Goal: Check status: Check status

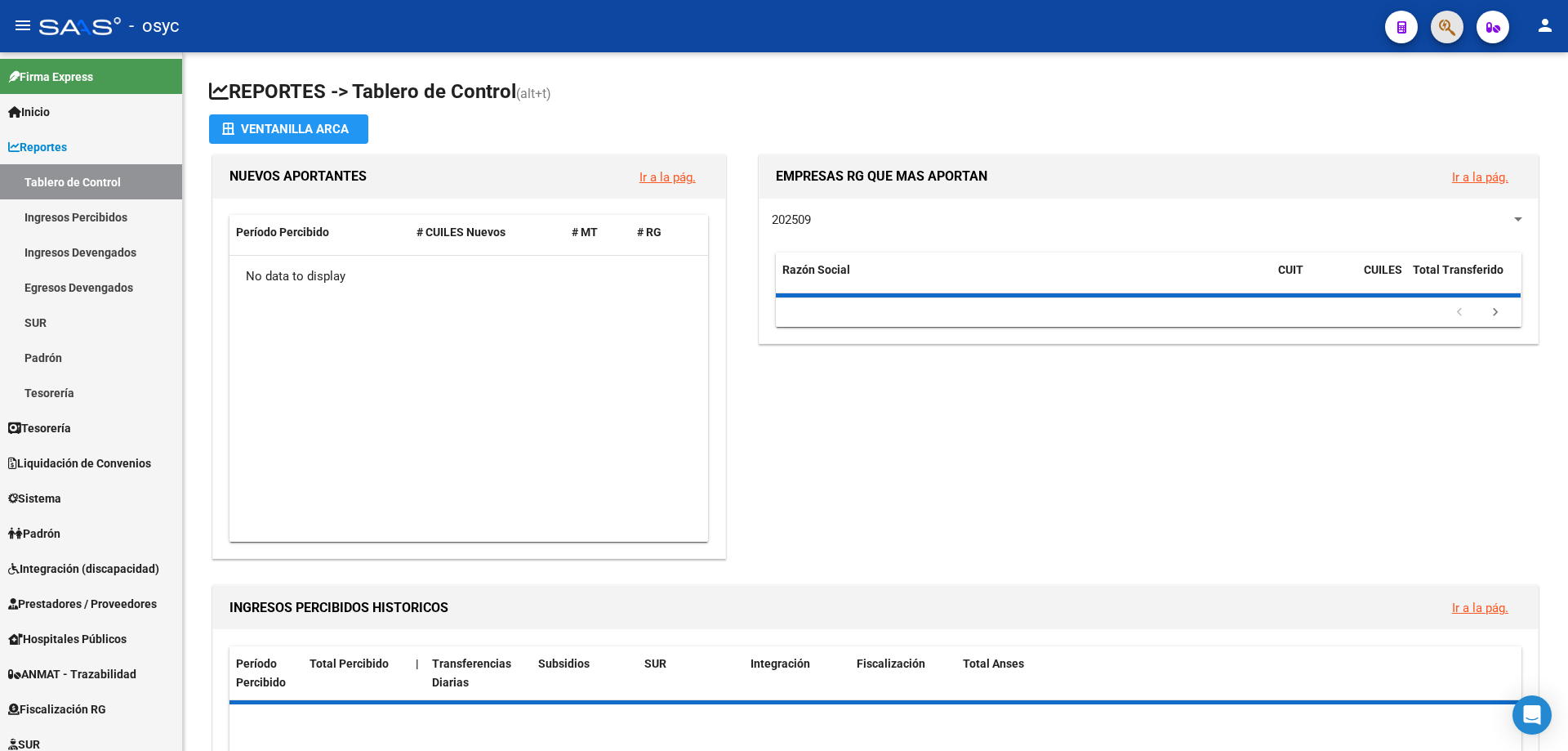
click at [1431, 28] on button "button" at bounding box center [1446, 26] width 33 height 33
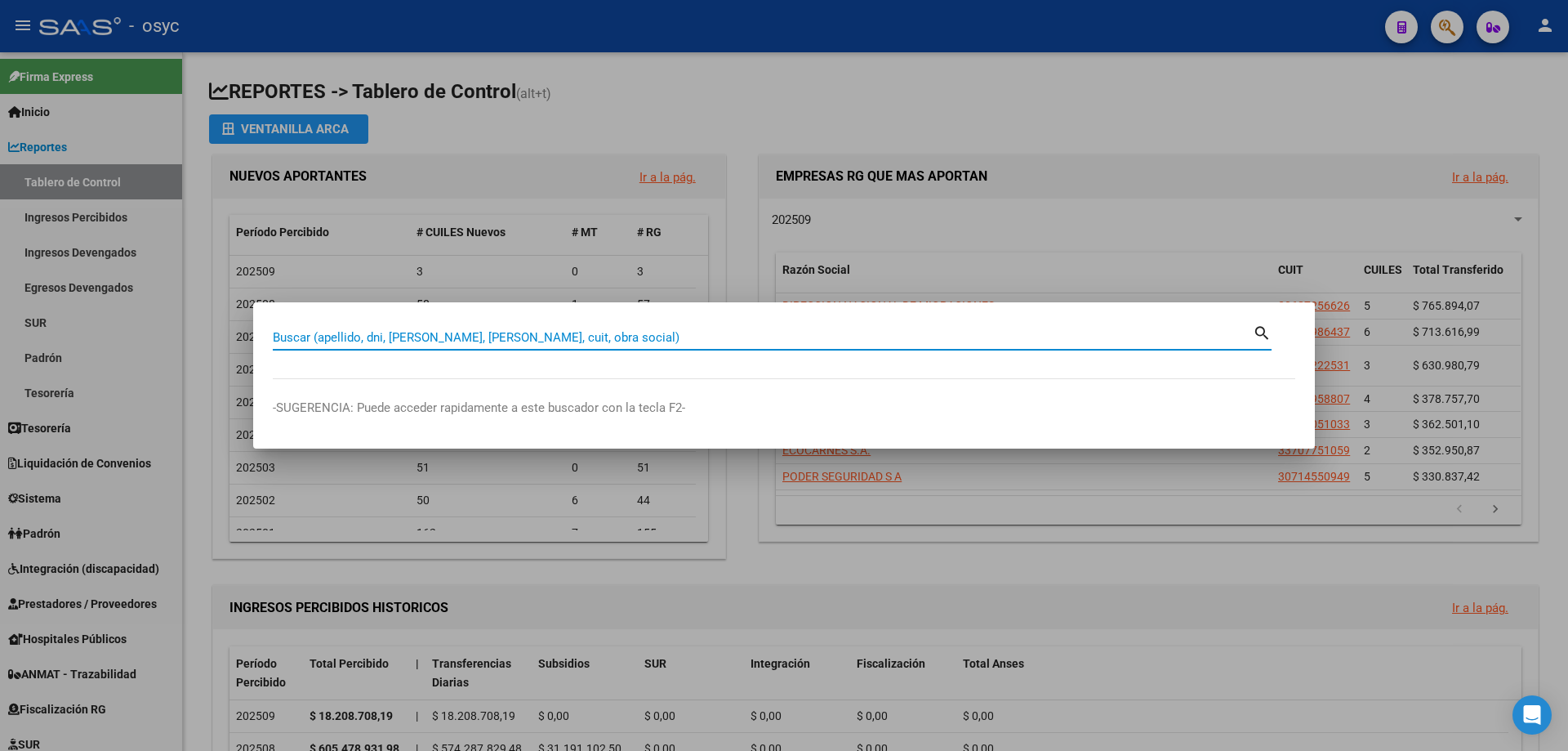
click at [882, 340] on input "Buscar (apellido, dni, [PERSON_NAME], [PERSON_NAME], cuit, obra social)" at bounding box center [762, 338] width 979 height 15
type input "32095792"
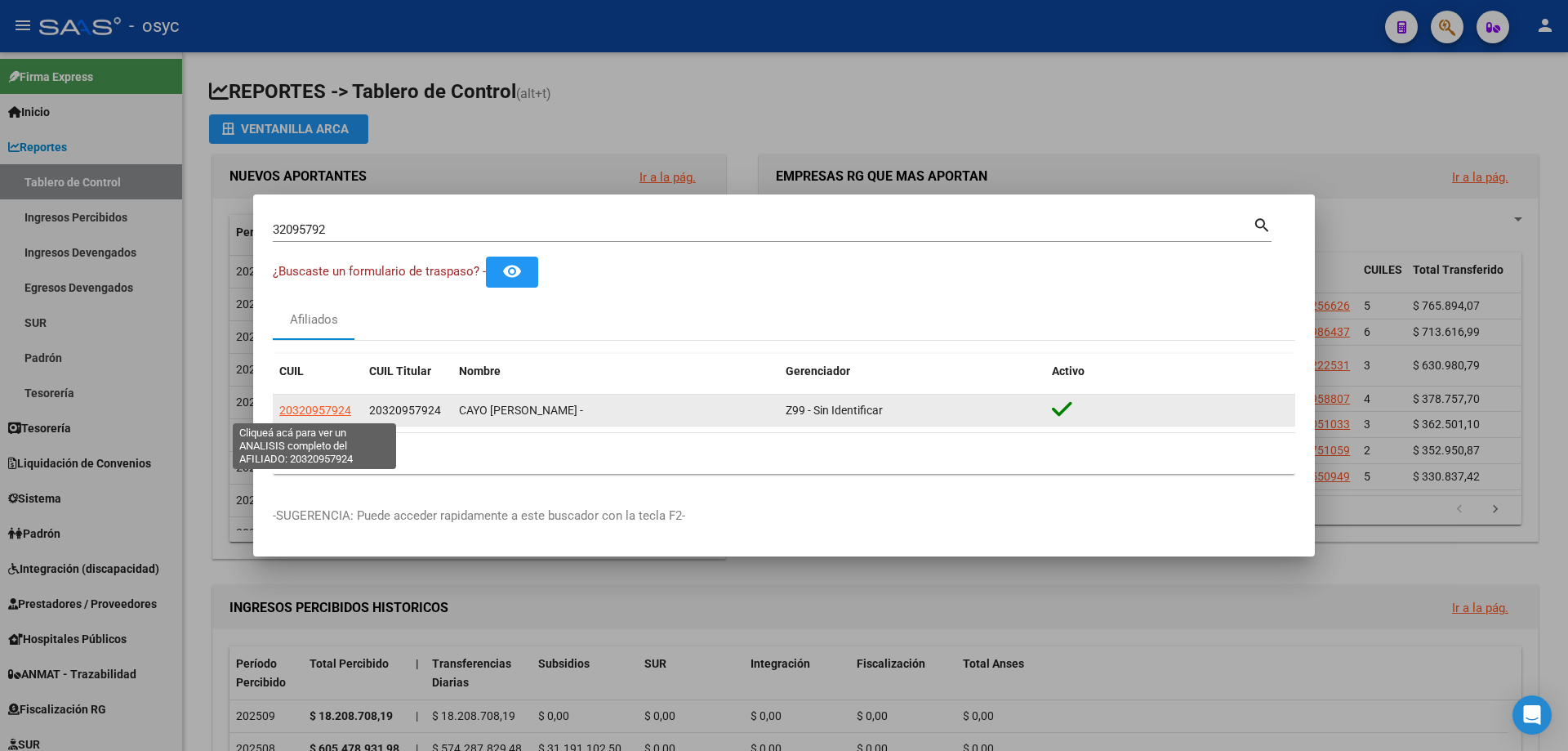
click at [320, 409] on span "20320957924" at bounding box center [315, 410] width 72 height 13
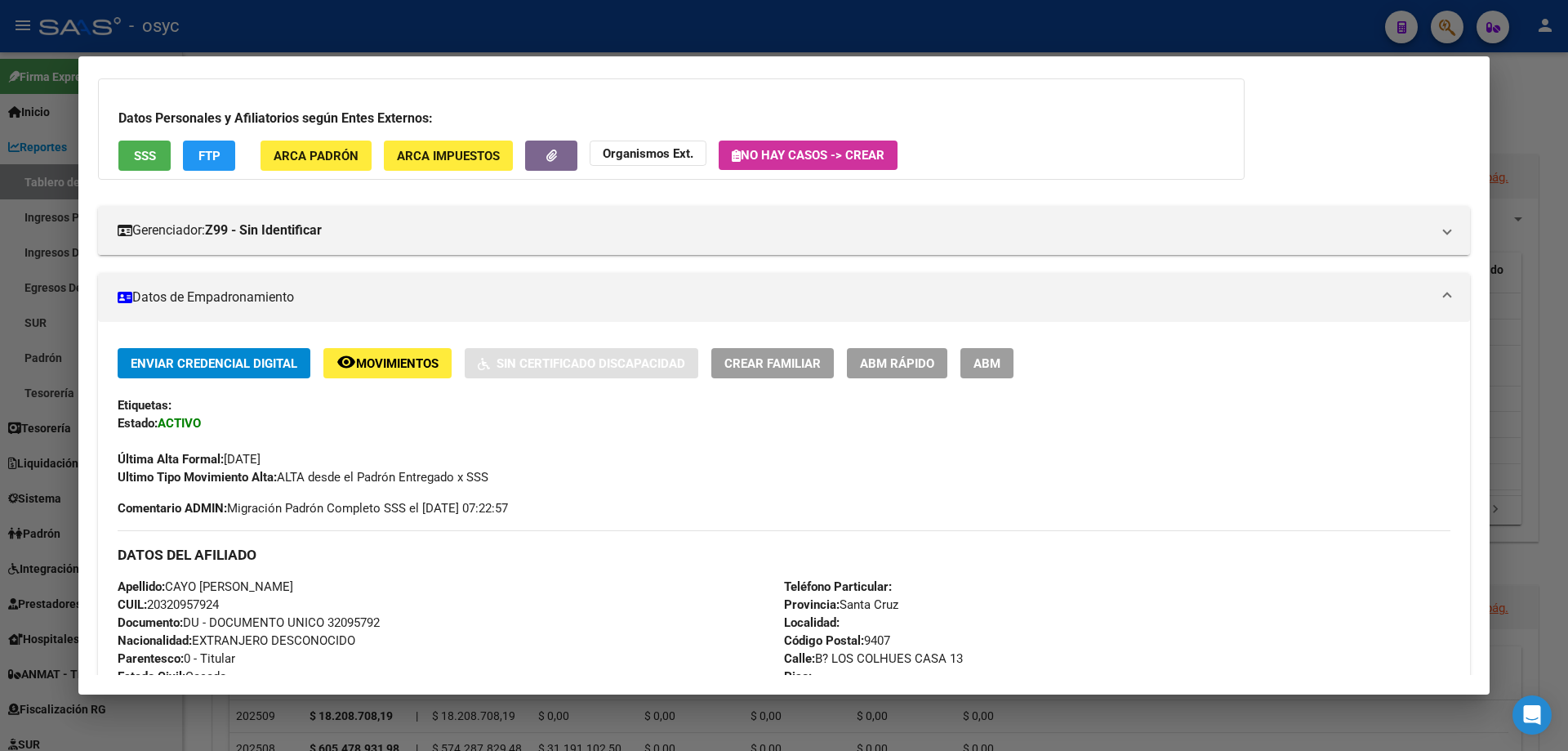
scroll to position [82, 0]
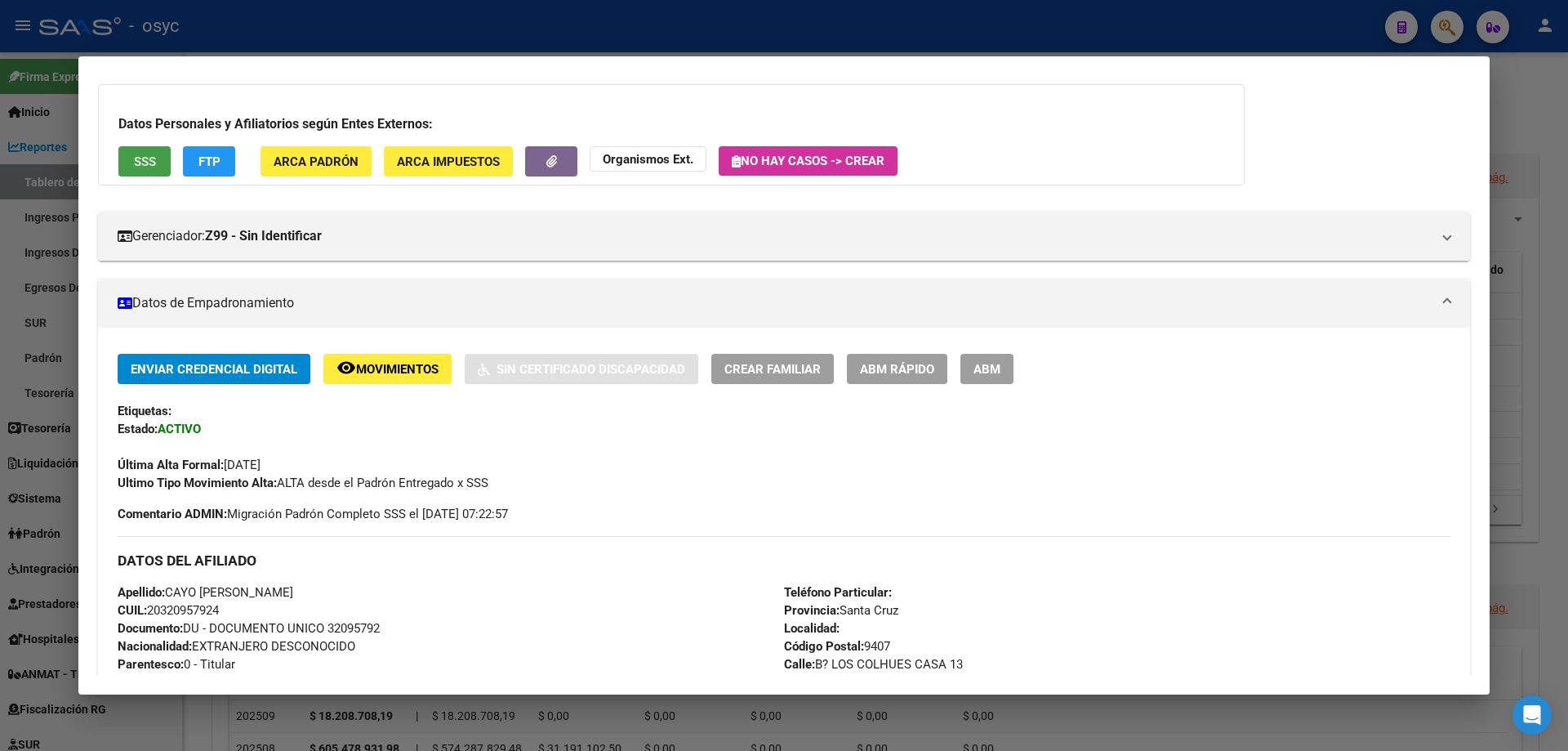
click at [141, 166] on span "SSS" at bounding box center [145, 162] width 22 height 15
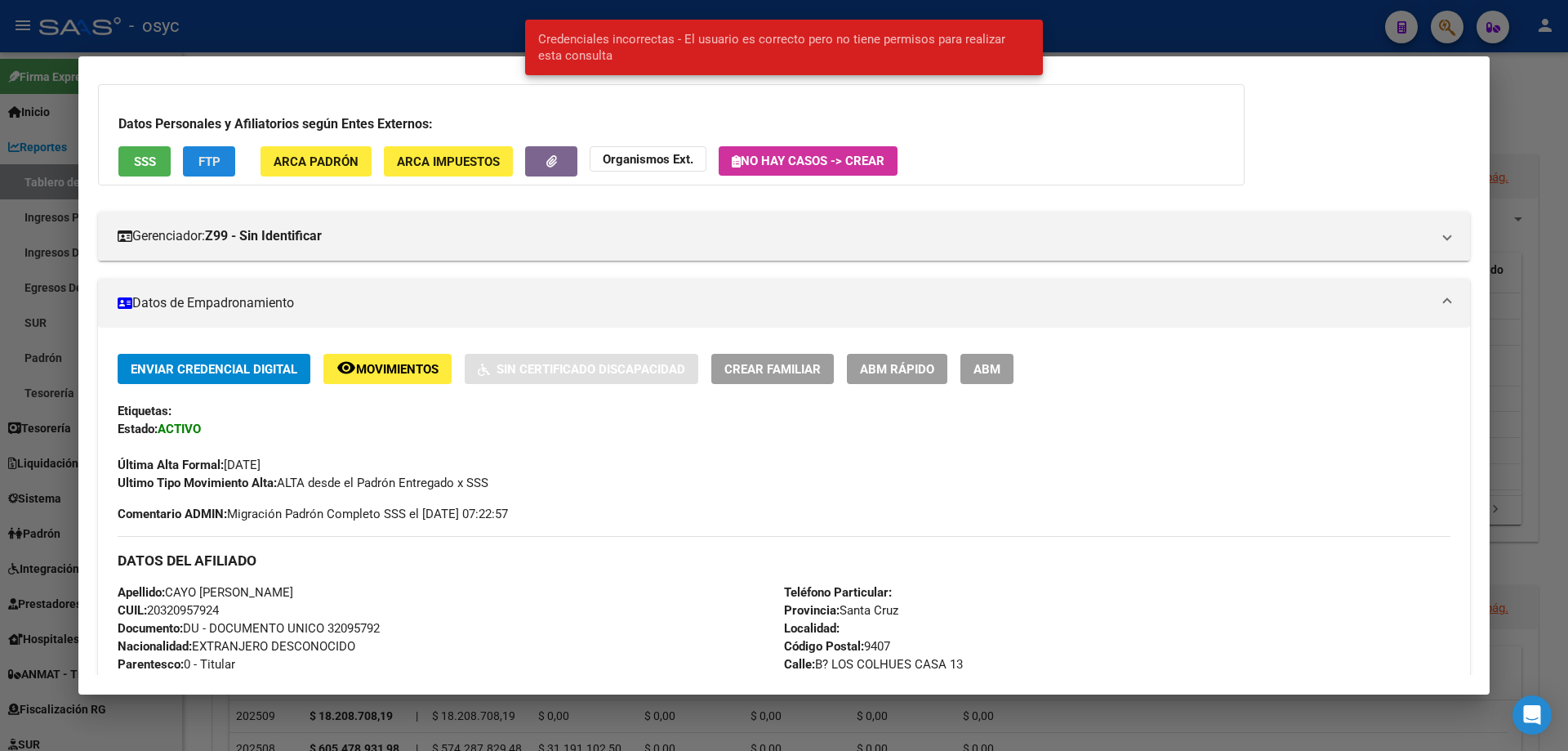
click at [200, 161] on span "FTP" at bounding box center [210, 162] width 22 height 15
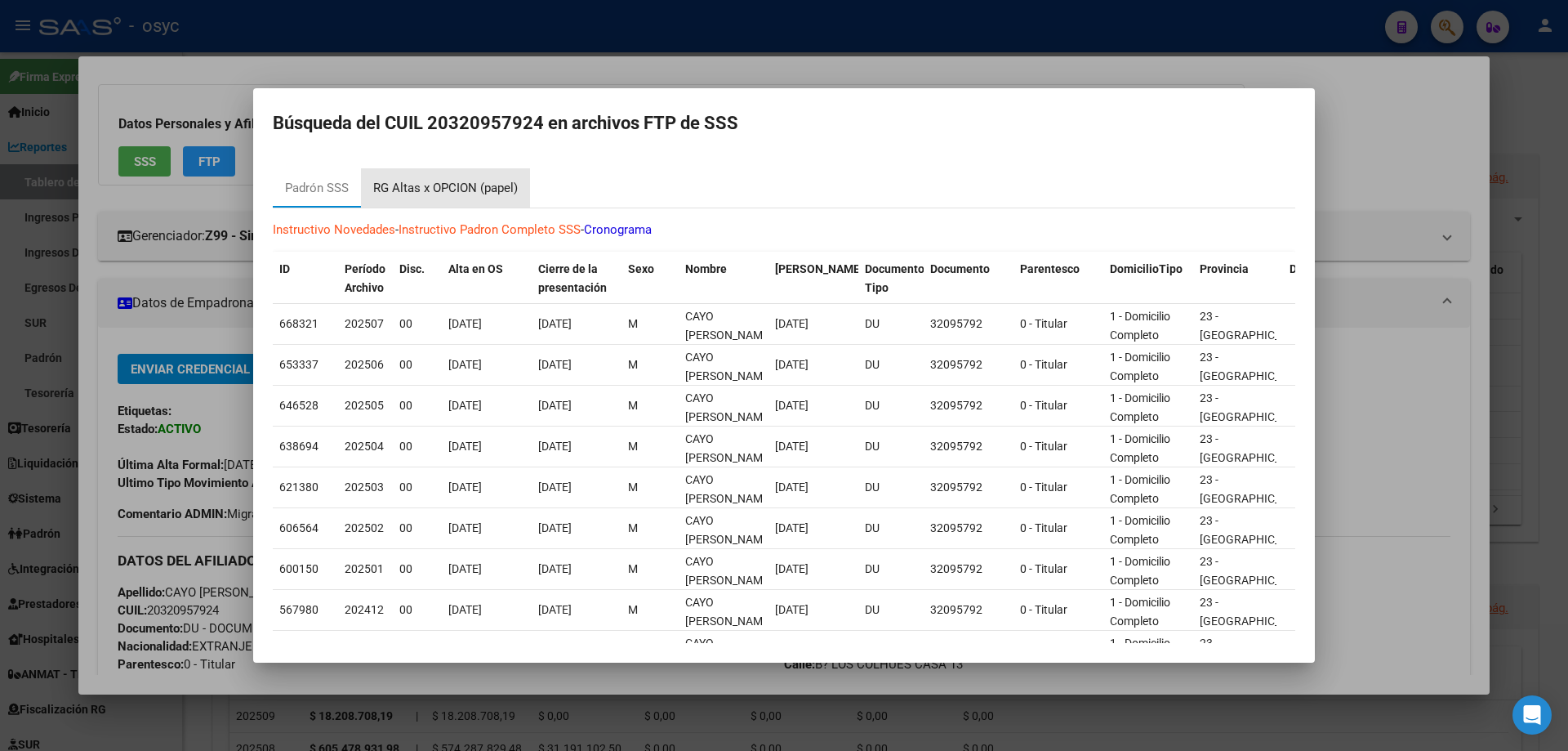
click at [441, 182] on div "RG Altas x OPCION (papel)" at bounding box center [445, 188] width 144 height 19
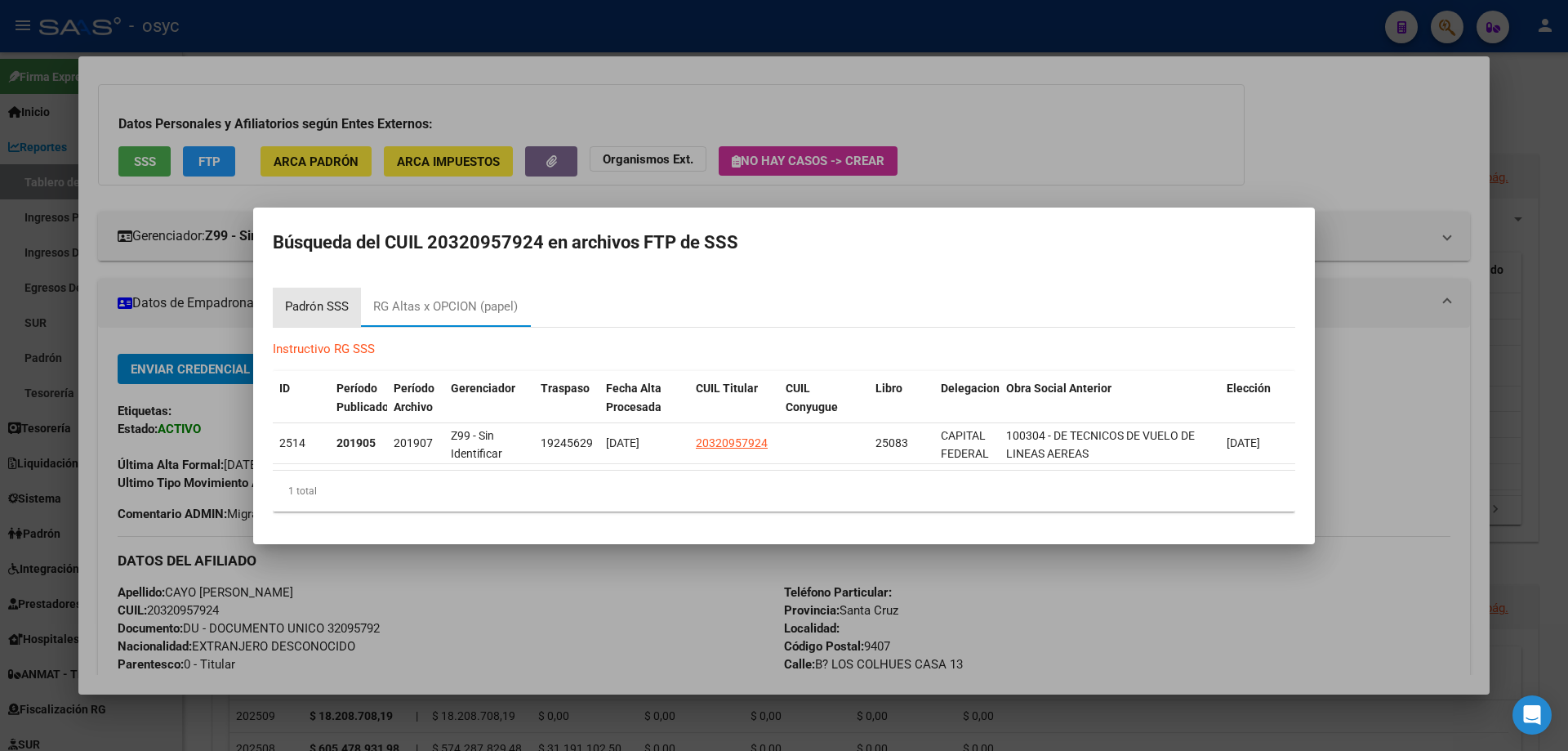
click at [296, 309] on div "Padrón SSS" at bounding box center [317, 307] width 64 height 19
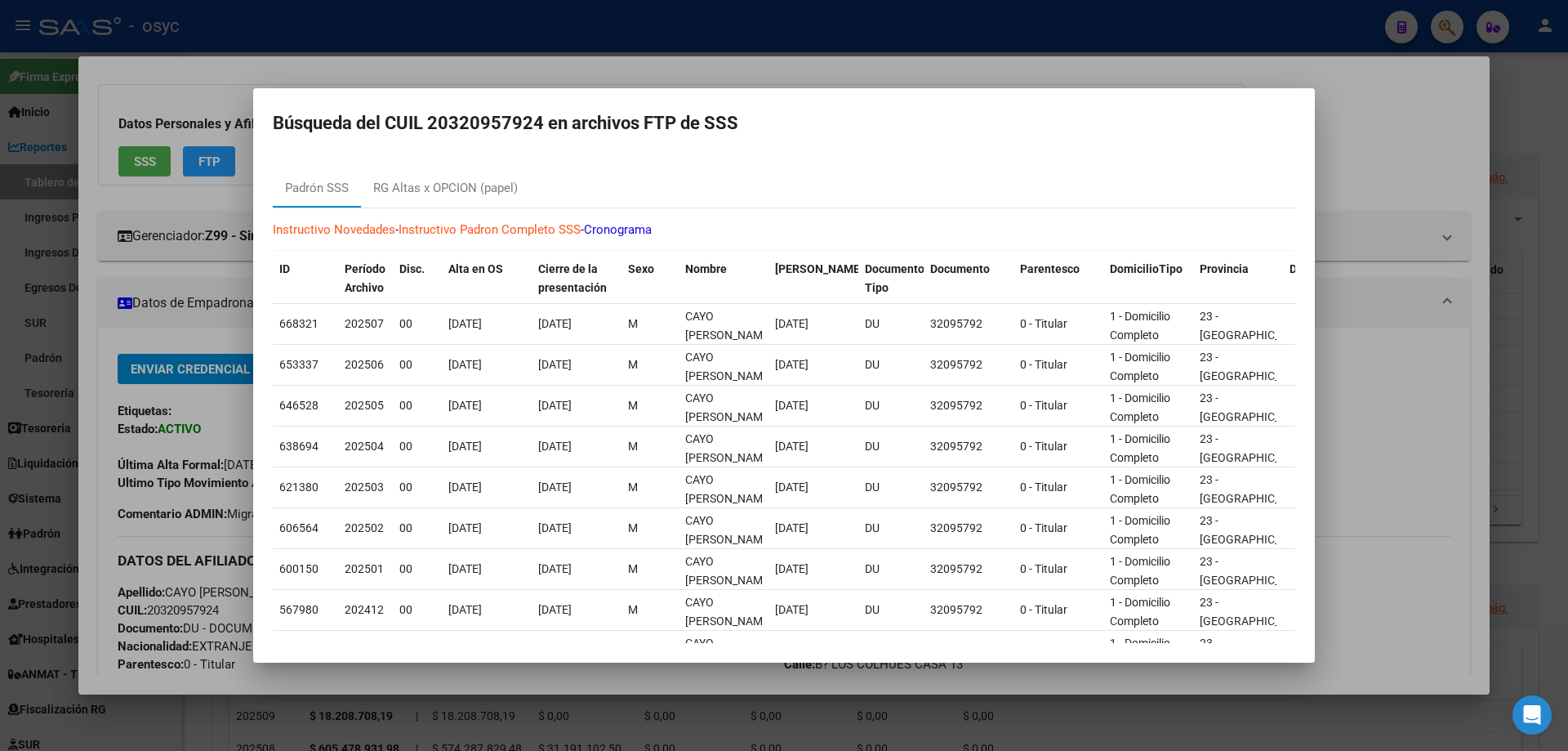
drag, startPoint x: 431, startPoint y: 118, endPoint x: 551, endPoint y: 117, distance: 120.0
click at [551, 117] on h2 "Búsqueda del CUIL 20320957924 en archivos FTP de SSS" at bounding box center [784, 123] width 1023 height 31
copy h2 "20320957924"
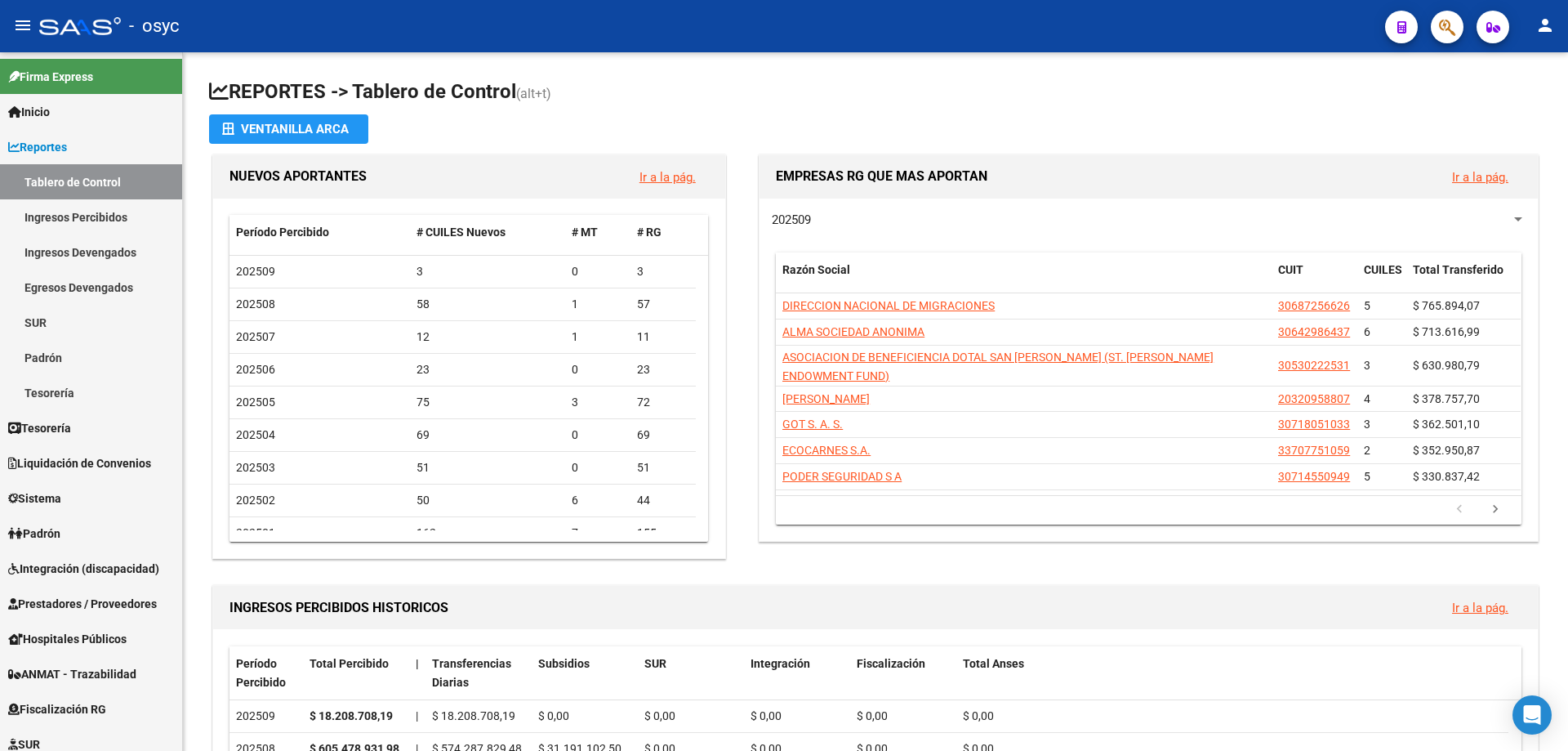
click at [1460, 37] on div at bounding box center [1440, 26] width 46 height 34
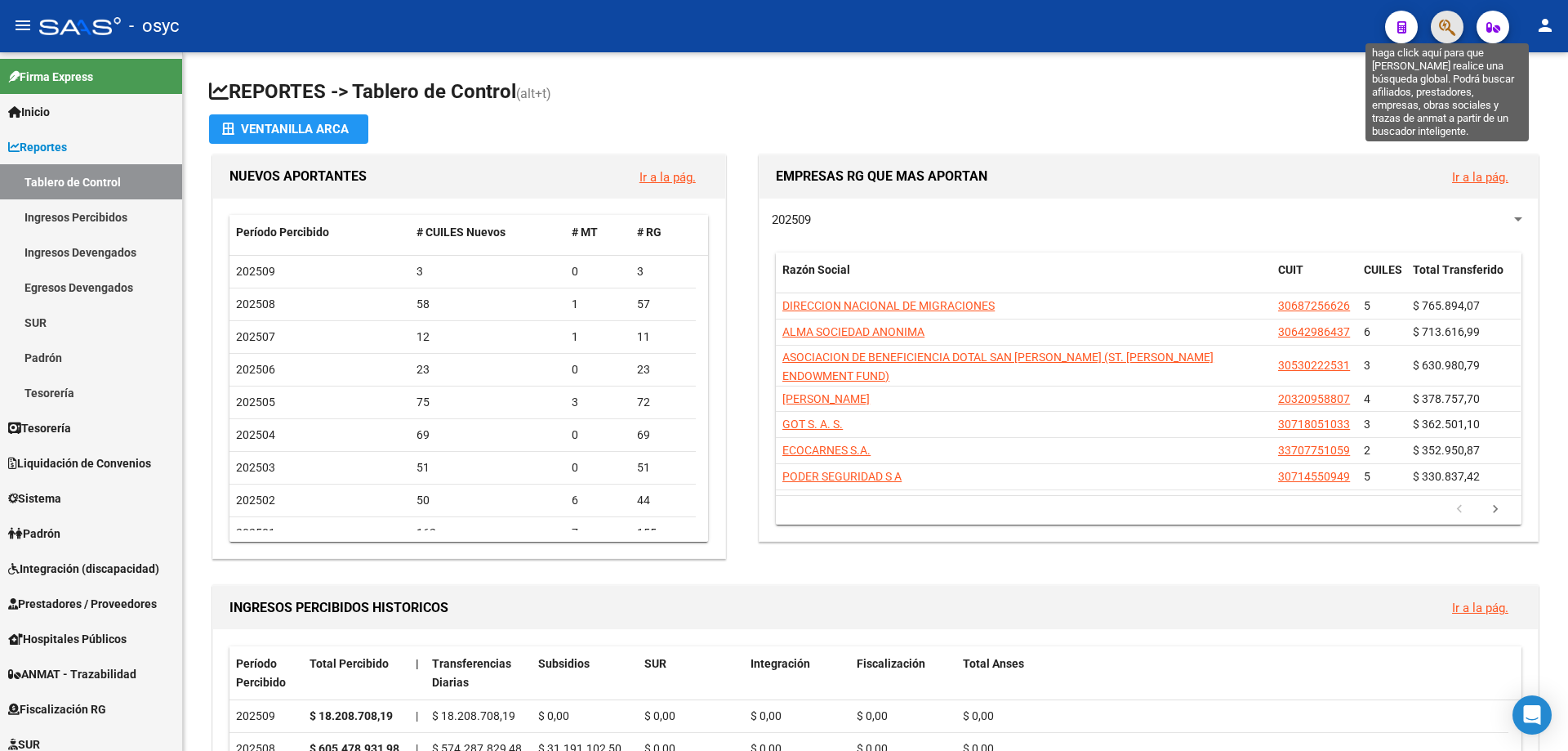
click at [1448, 31] on icon "button" at bounding box center [1446, 27] width 16 height 19
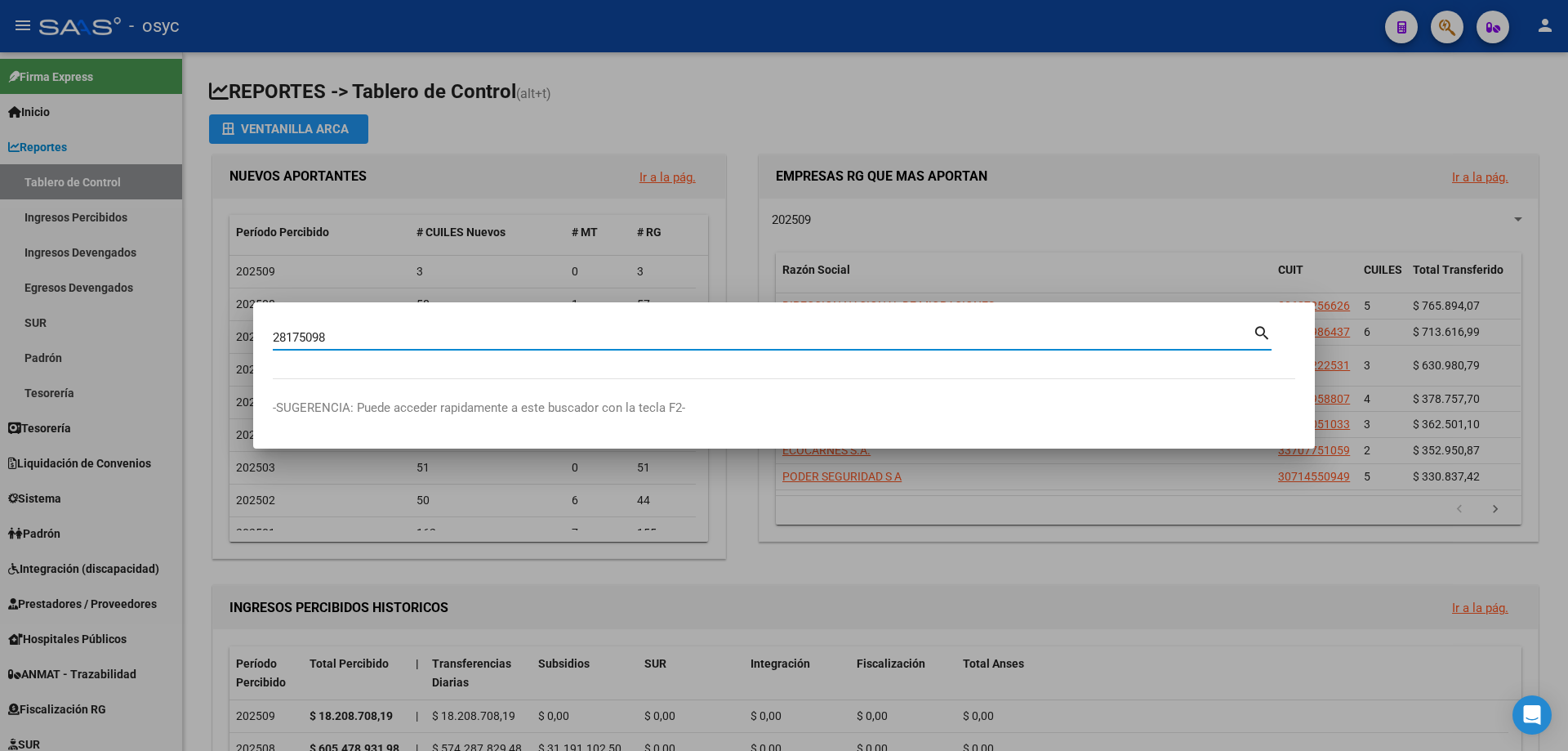
type input "28175098"
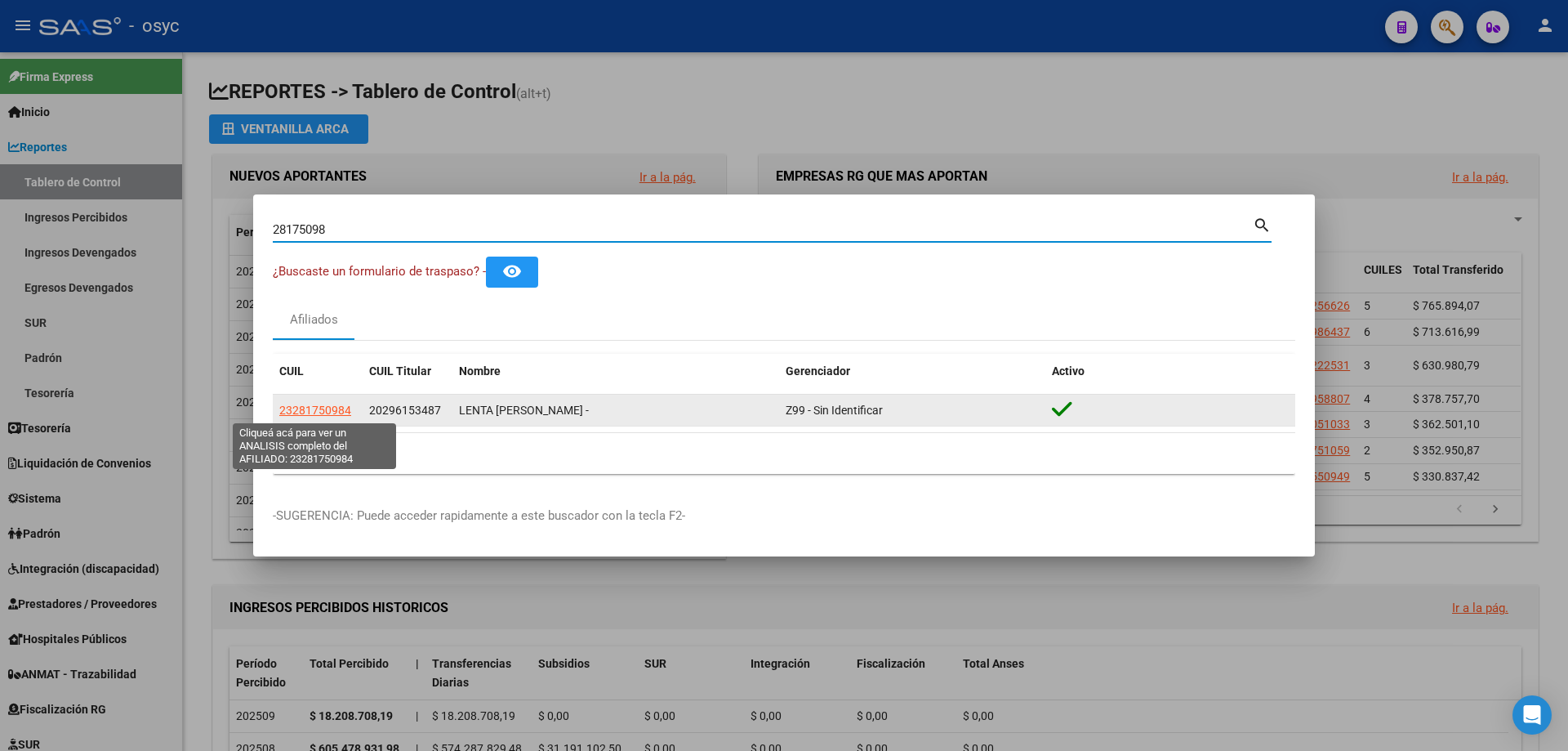
click at [335, 403] on span "23281750984" at bounding box center [315, 410] width 72 height 13
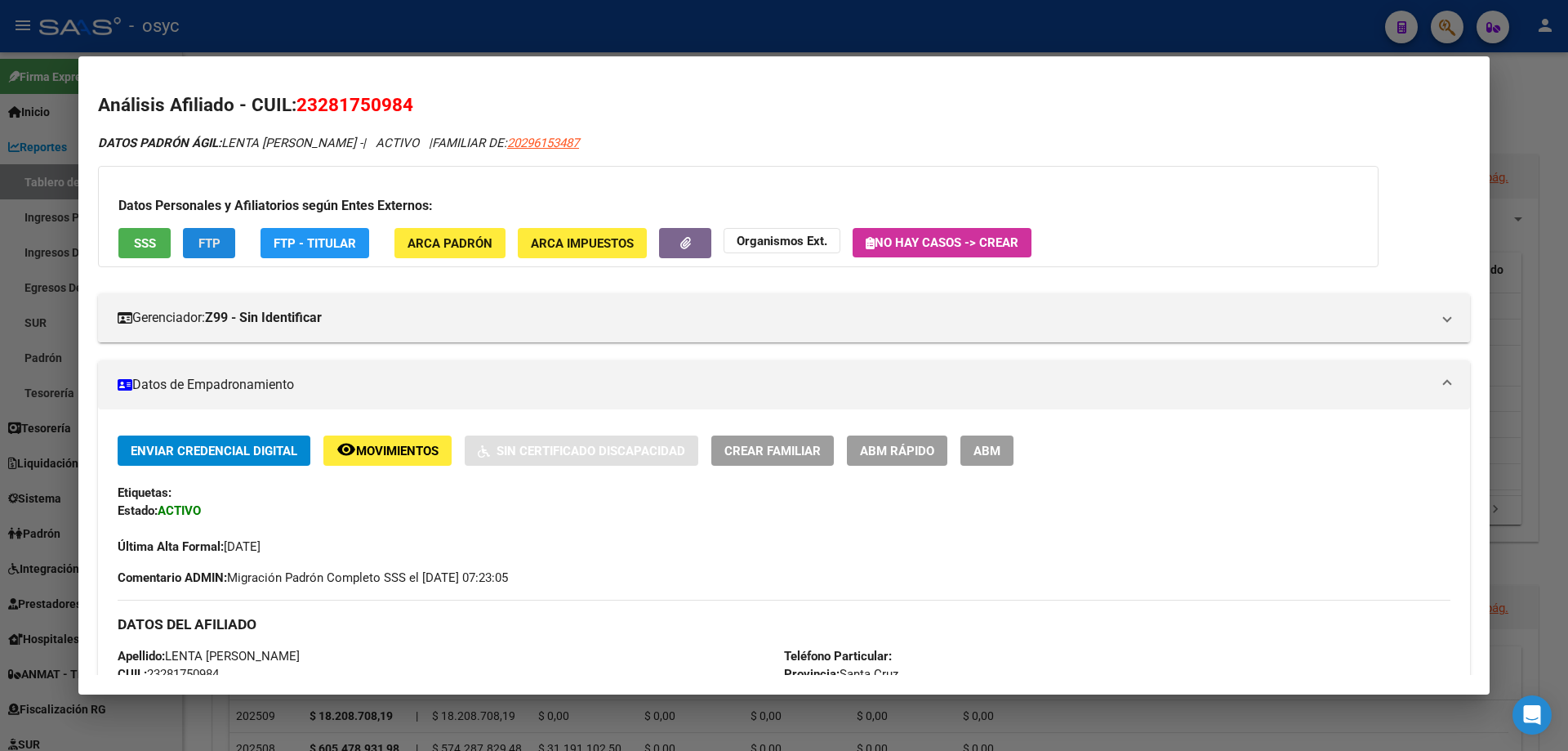
click at [202, 247] on span "FTP" at bounding box center [210, 244] width 22 height 15
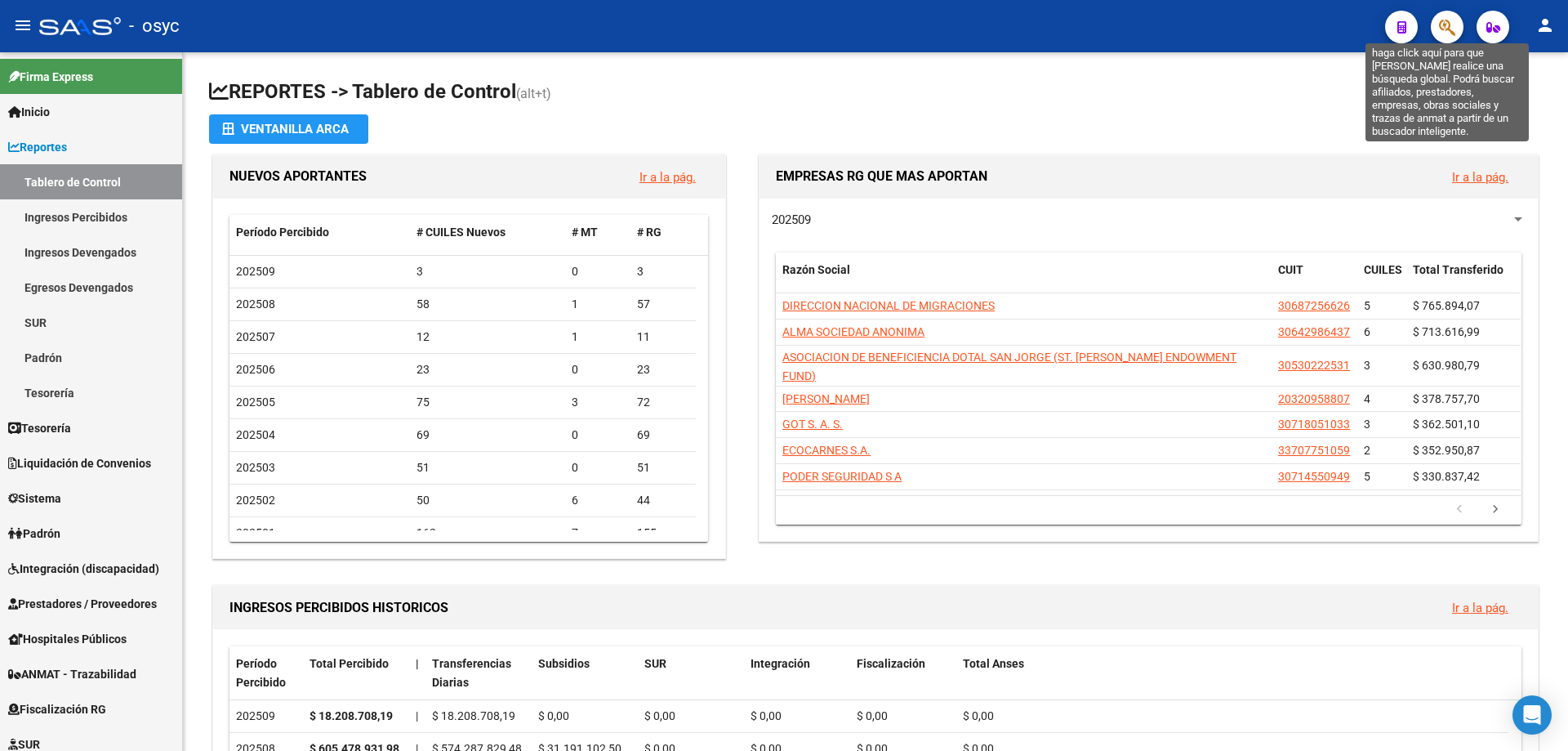
click at [1447, 27] on icon "button" at bounding box center [1446, 27] width 16 height 19
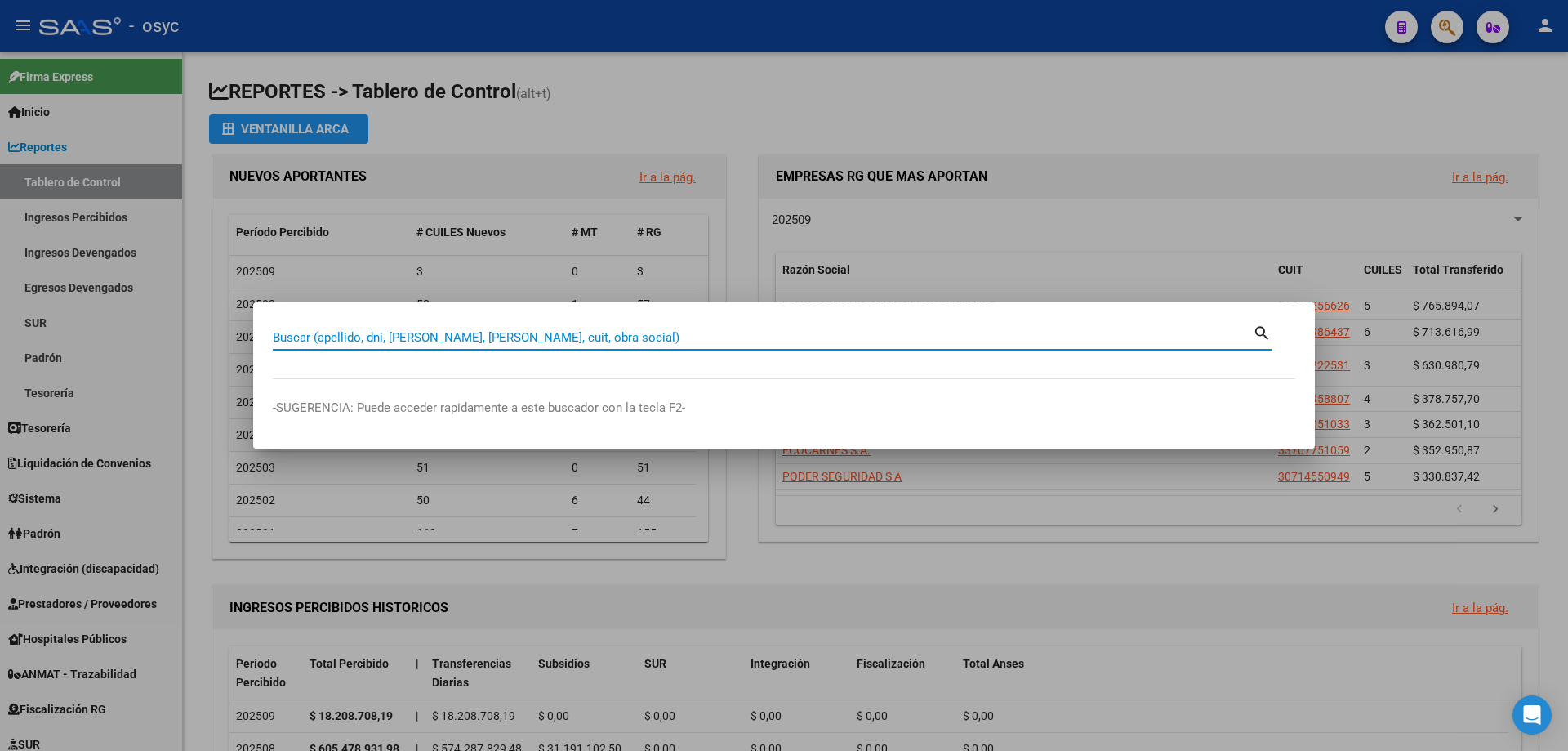
click at [1057, 343] on input "Buscar (apellido, dni, [PERSON_NAME], [PERSON_NAME], cuit, obra social)" at bounding box center [762, 338] width 979 height 15
type input "32522067"
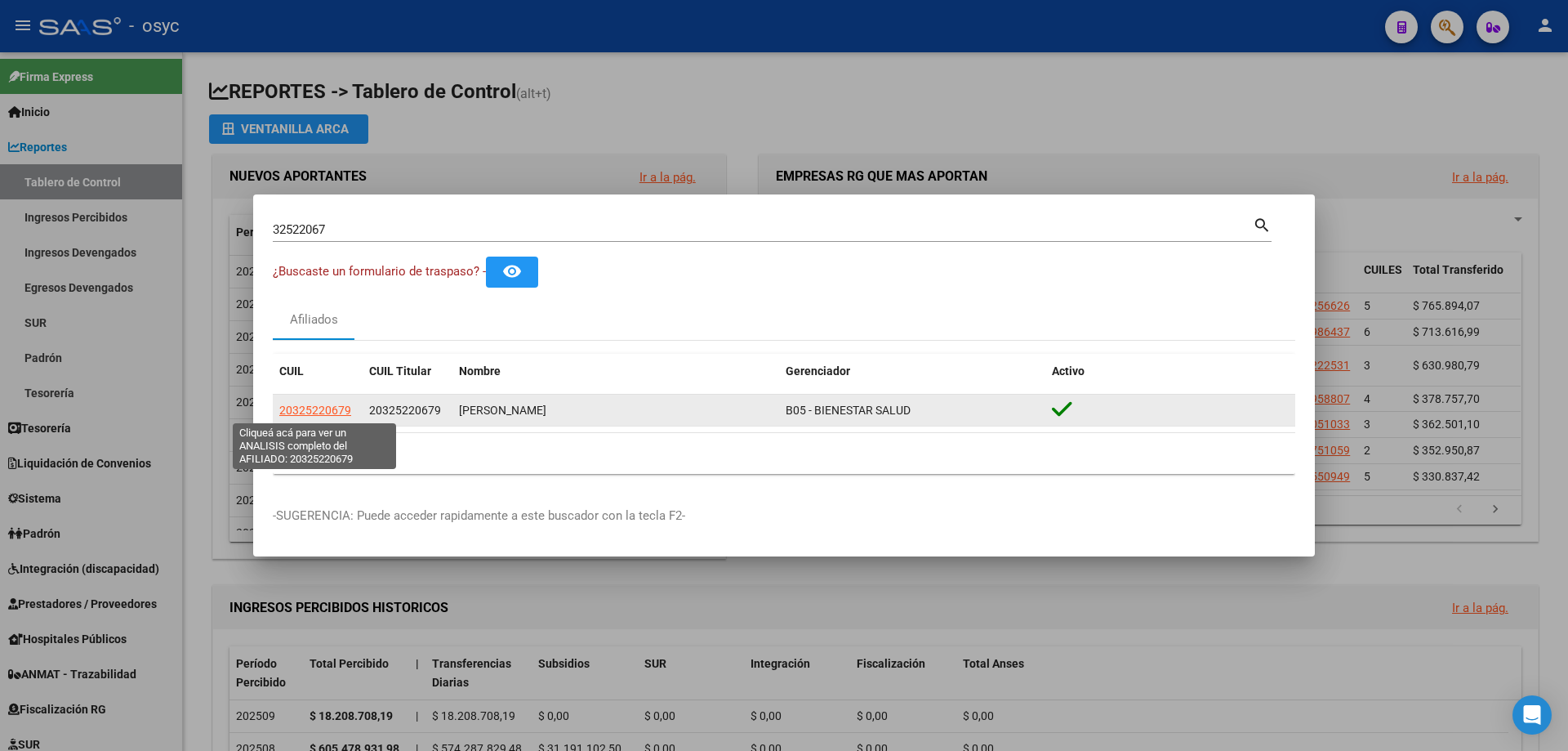
click at [330, 405] on span "20325220679" at bounding box center [315, 410] width 72 height 13
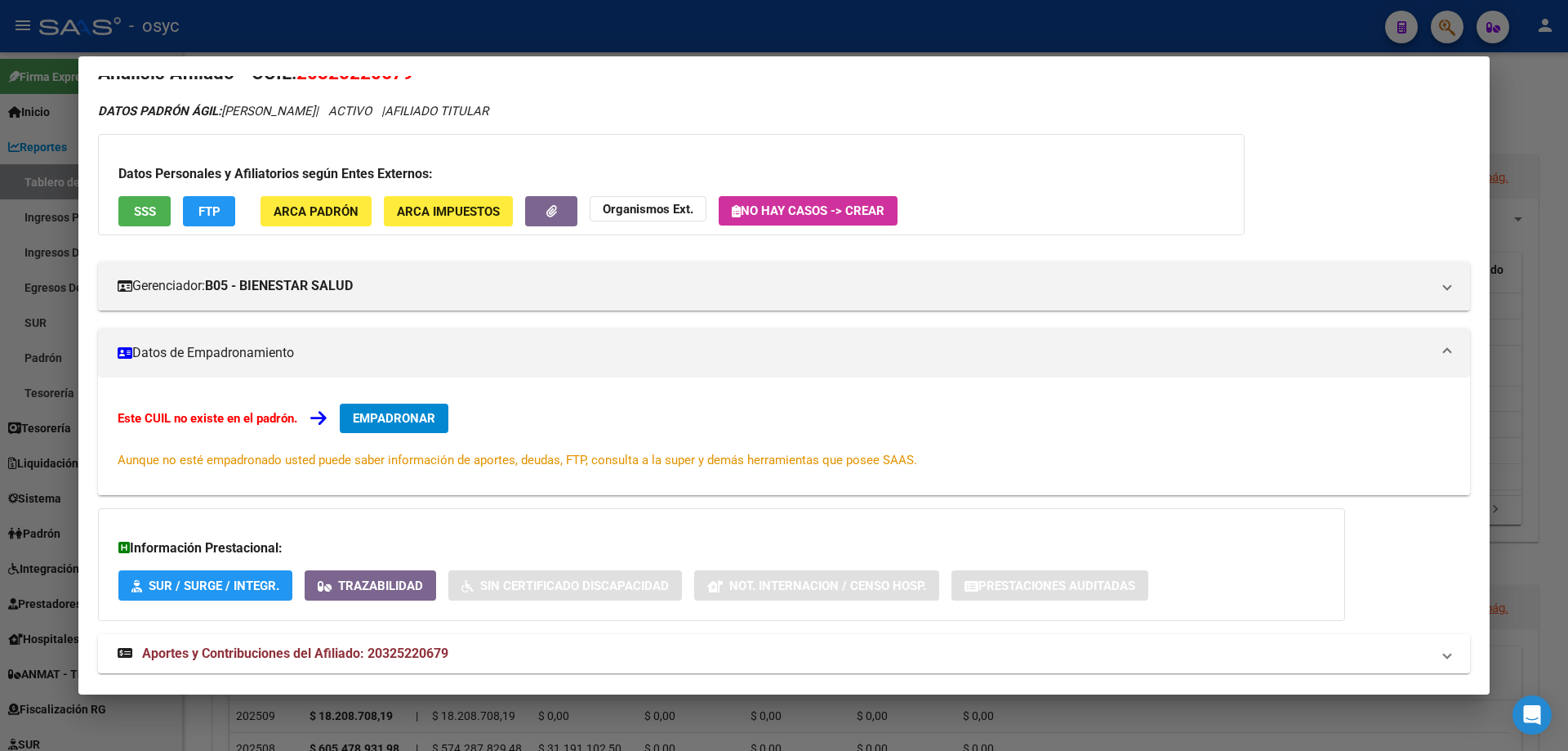
scroll to position [67, 0]
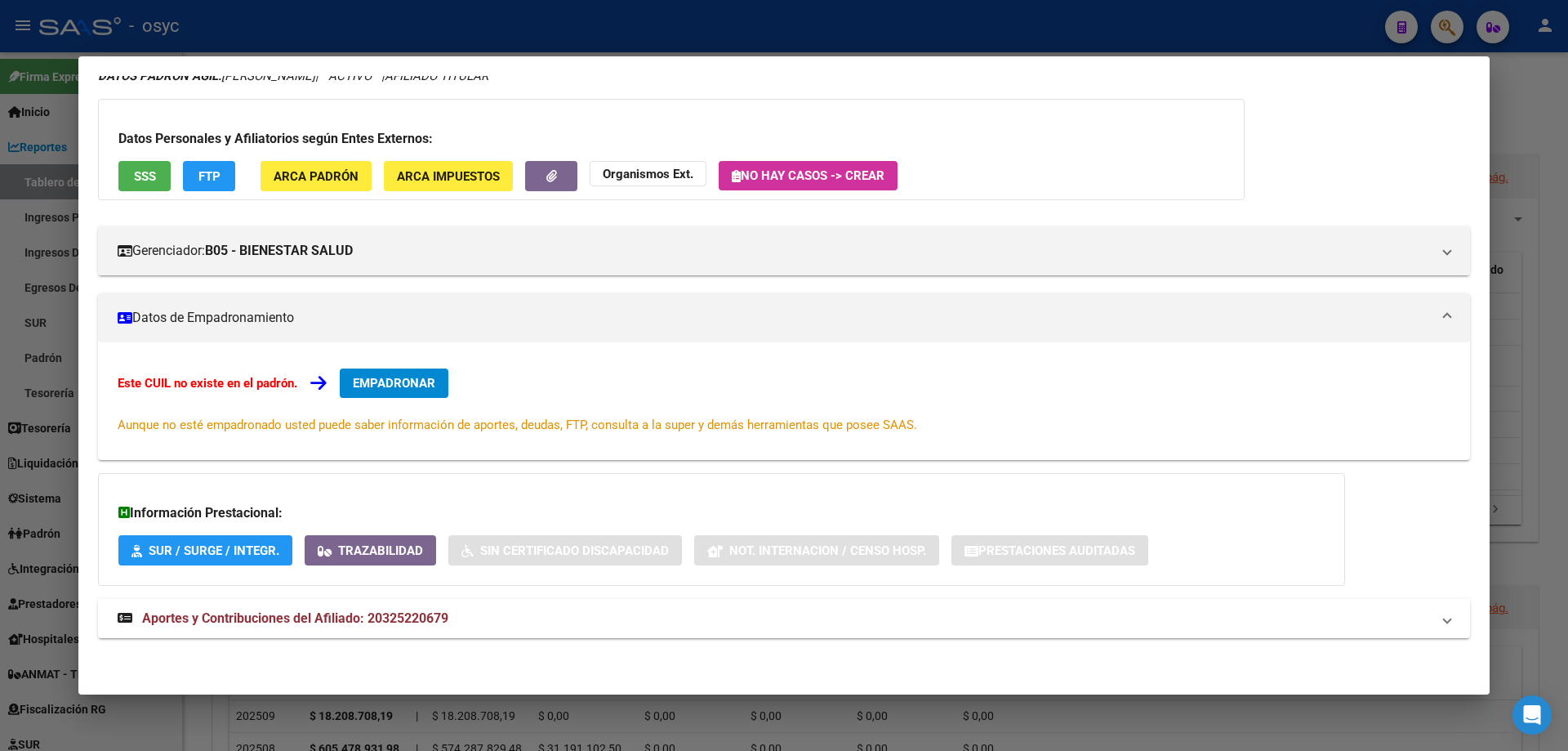
drag, startPoint x: 179, startPoint y: 175, endPoint x: 246, endPoint y: 180, distance: 67.2
click at [191, 176] on div "Datos Personales y Afiliatorios según Entes Externos: SSS FTP ARCA Padrón ARCA …" at bounding box center [671, 149] width 1146 height 101
click at [246, 180] on app-movimiento-sss "FTP" at bounding box center [216, 176] width 66 height 30
click at [209, 178] on span "FTP" at bounding box center [210, 176] width 22 height 15
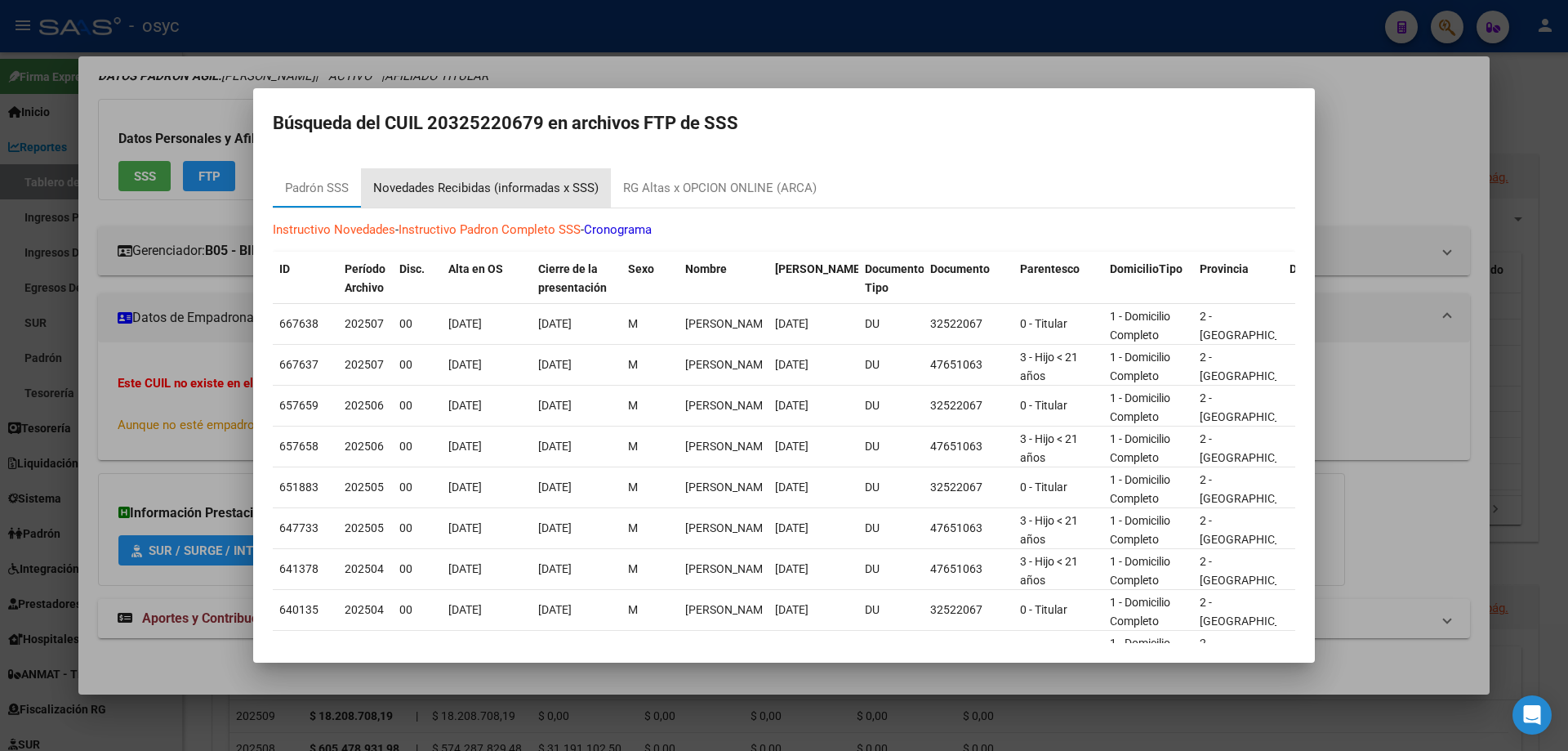
click at [535, 179] on div "Novedades Recibidas (informadas x SSS)" at bounding box center [485, 188] width 225 height 19
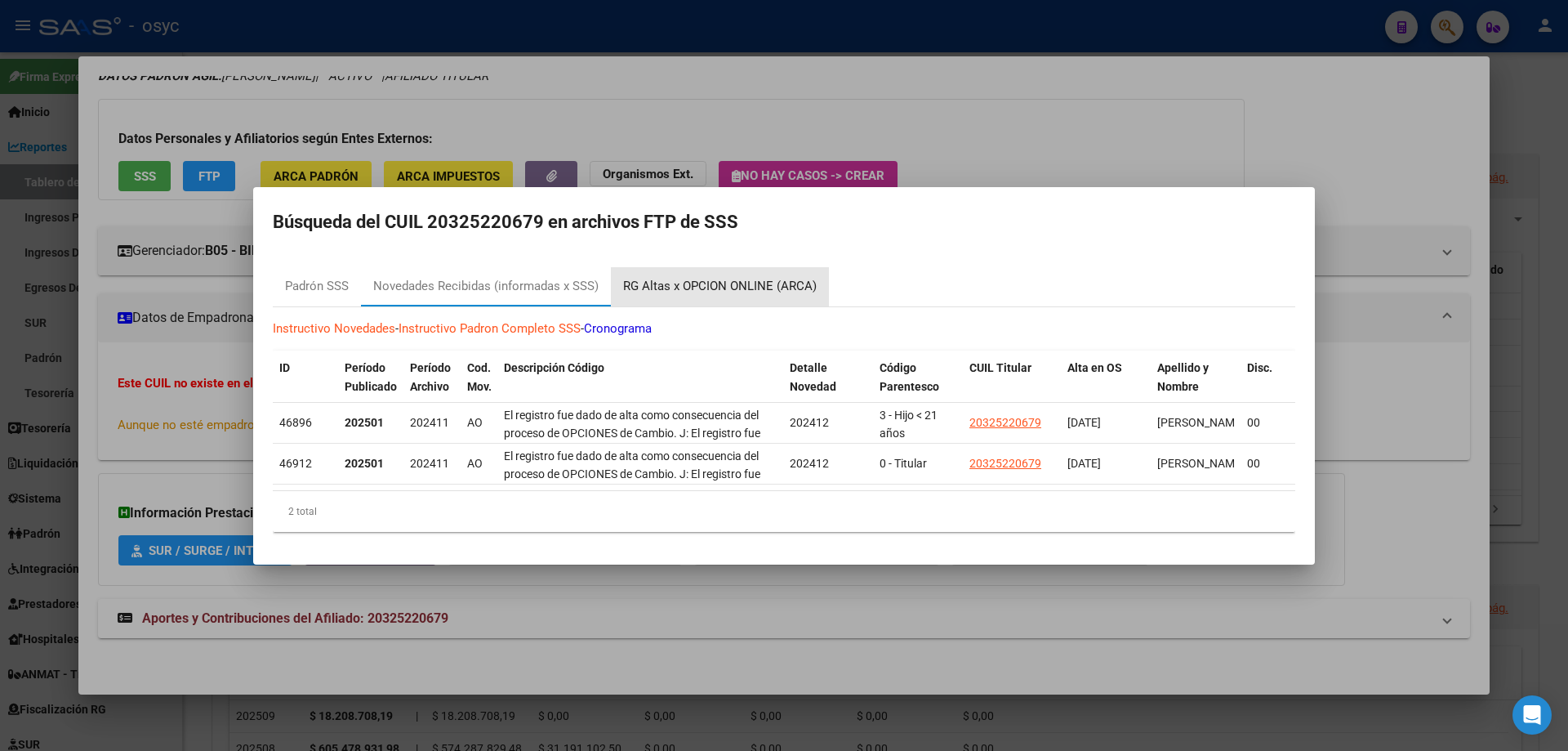
click at [745, 278] on div "RG Altas x OPCION ONLINE (ARCA)" at bounding box center [720, 286] width 193 height 19
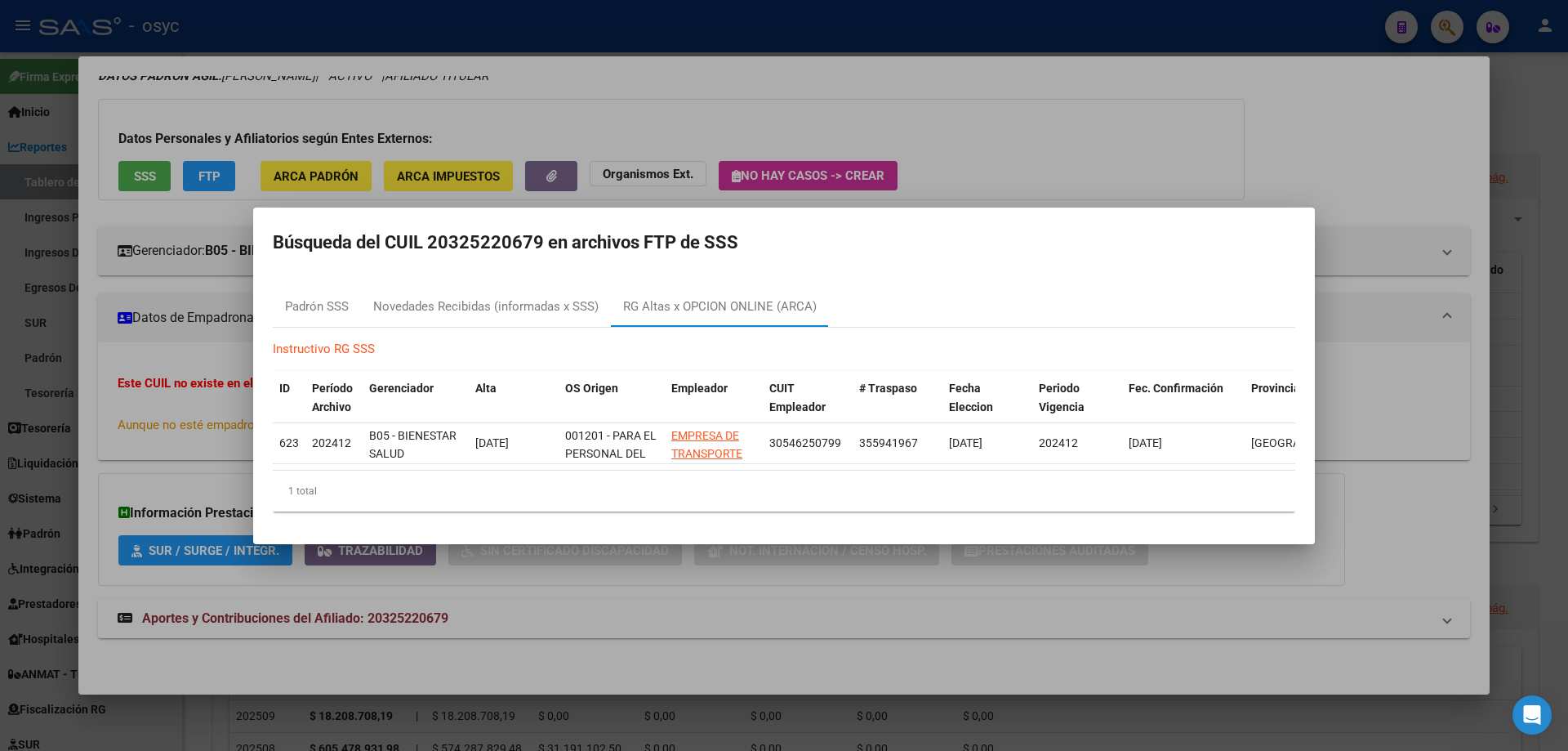
drag, startPoint x: 1150, startPoint y: 70, endPoint x: 1246, endPoint y: 66, distance: 96.1
click at [1152, 70] on div at bounding box center [784, 375] width 1568 height 751
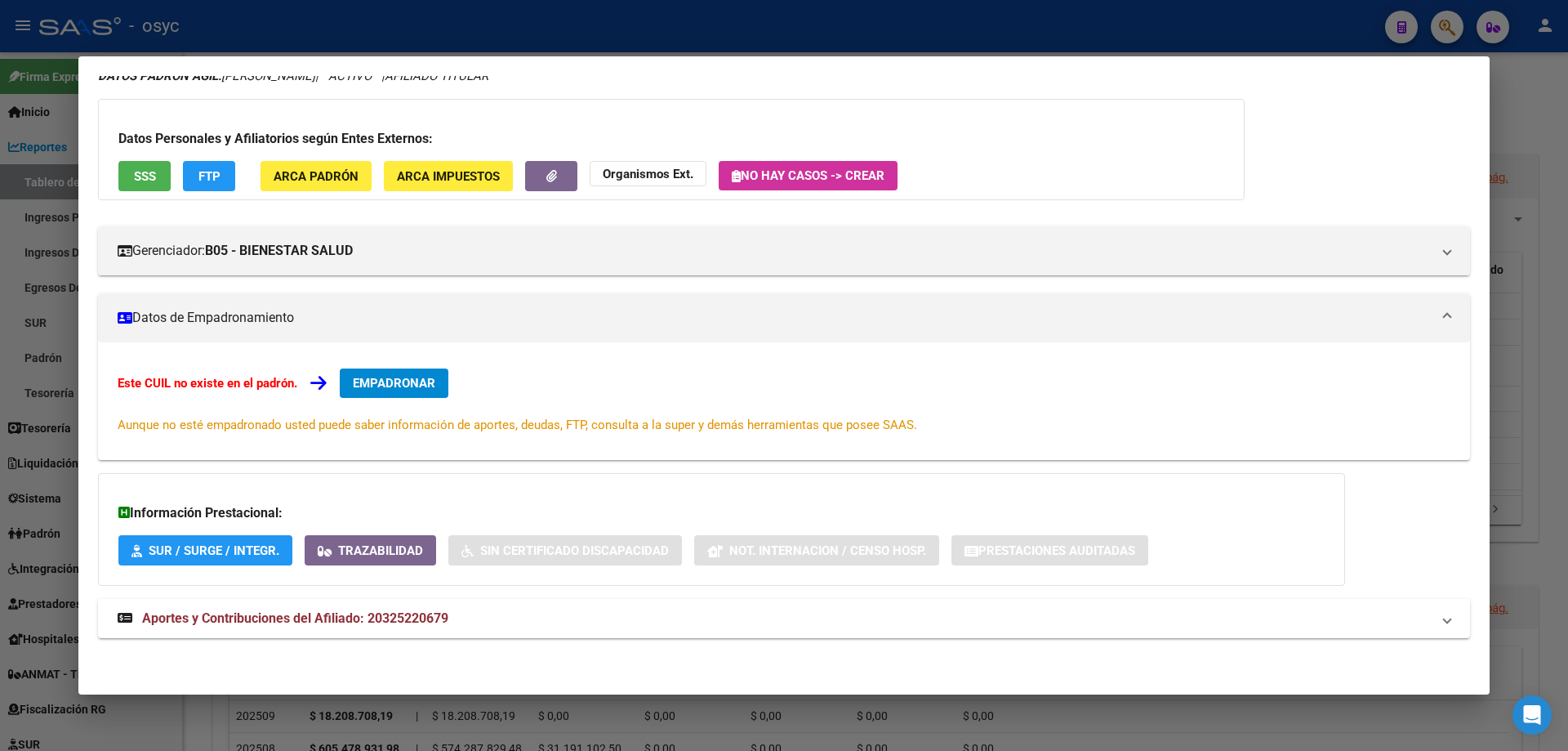
click at [1460, 17] on div at bounding box center [784, 375] width 1568 height 751
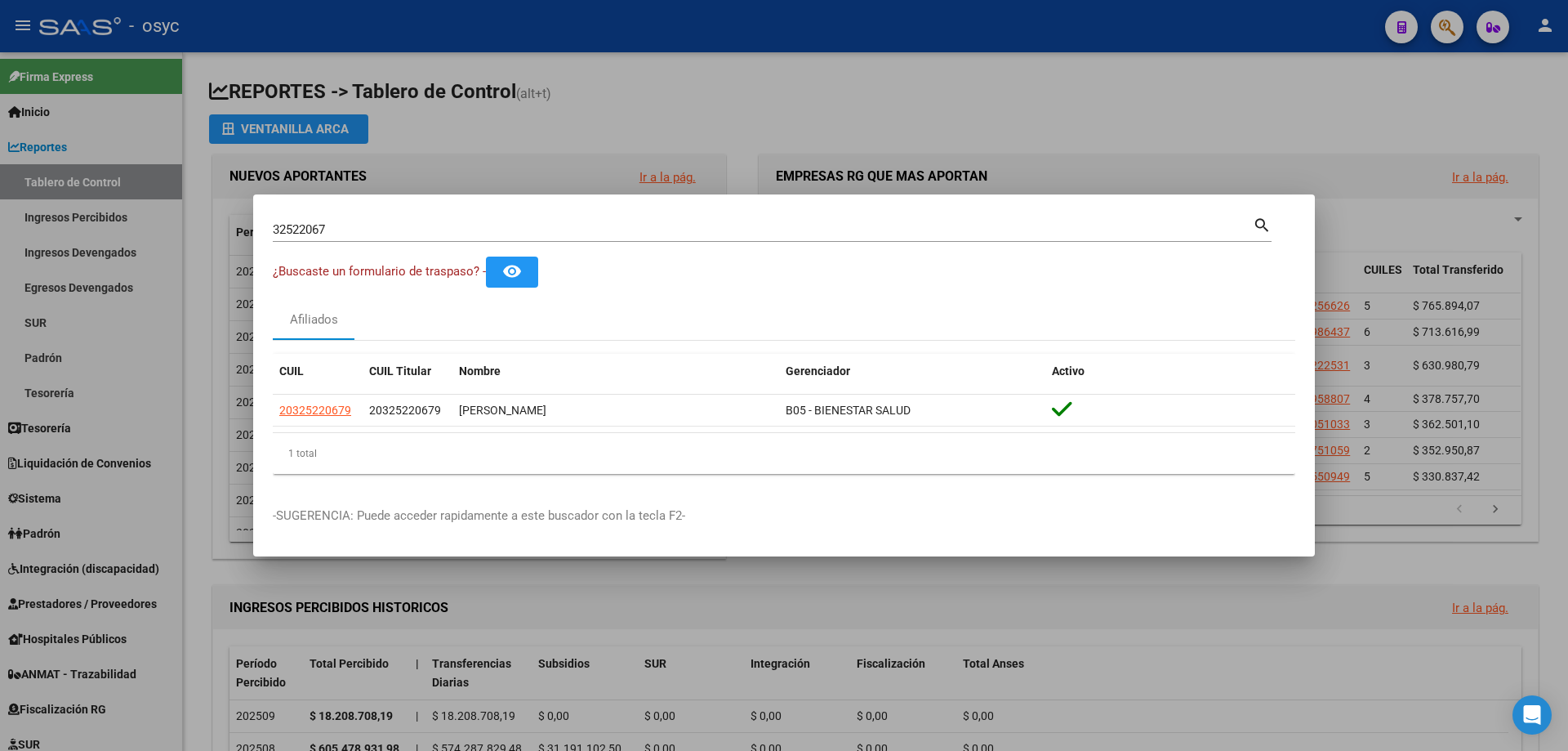
drag, startPoint x: 1460, startPoint y: 18, endPoint x: 1449, endPoint y: 21, distance: 11.4
click at [1458, 18] on div at bounding box center [784, 375] width 1568 height 751
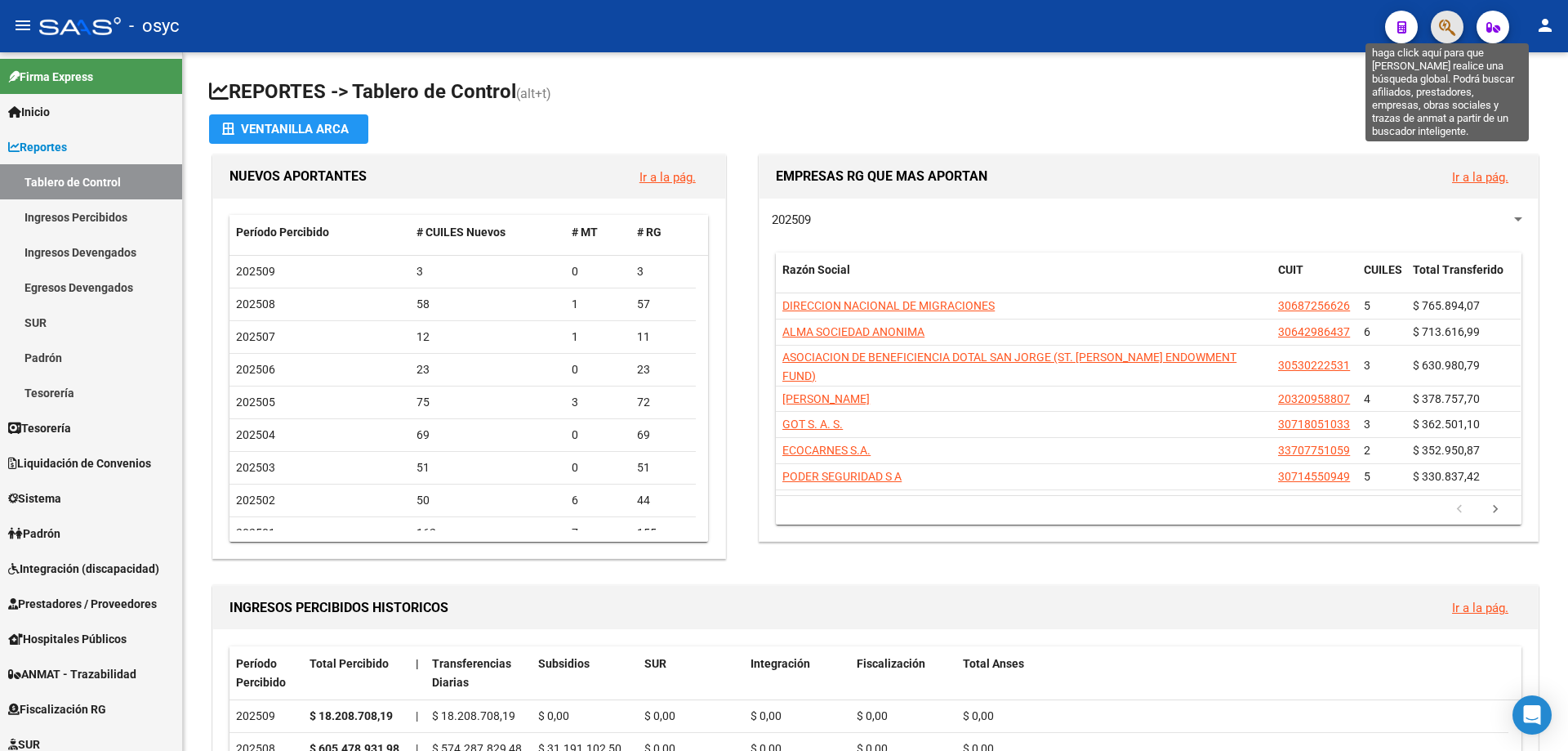
click at [1440, 26] on icon "button" at bounding box center [1446, 27] width 16 height 19
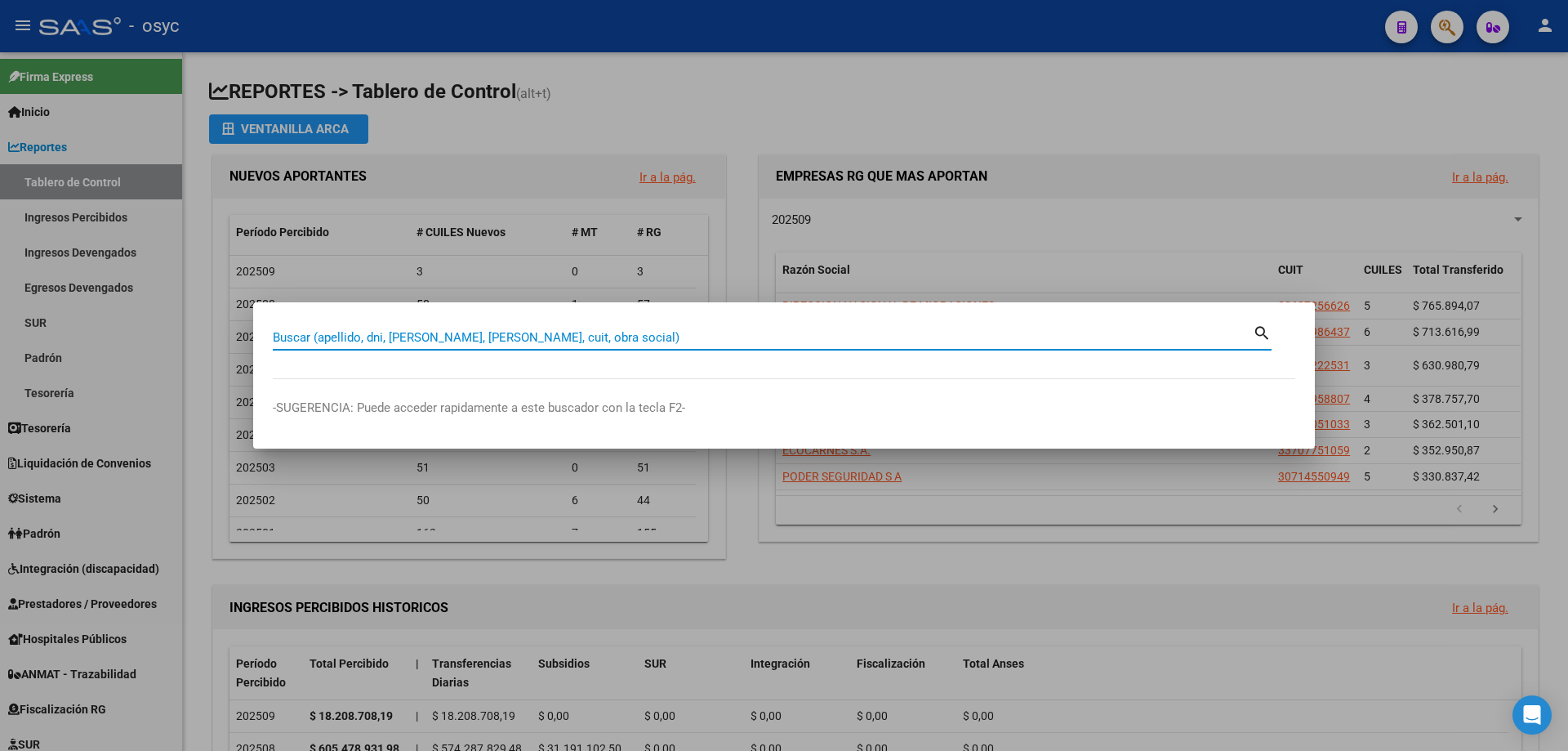
click at [799, 333] on input "Buscar (apellido, dni, [PERSON_NAME], [PERSON_NAME], cuit, obra social)" at bounding box center [762, 338] width 979 height 15
click at [602, 335] on input "Buscar (apellido, dni, [PERSON_NAME], [PERSON_NAME], cuit, obra social)" at bounding box center [762, 338] width 979 height 15
click at [669, 333] on input "Buscar (apellido, dni, [PERSON_NAME], [PERSON_NAME], cuit, obra social)" at bounding box center [762, 338] width 979 height 15
type input "36065195"
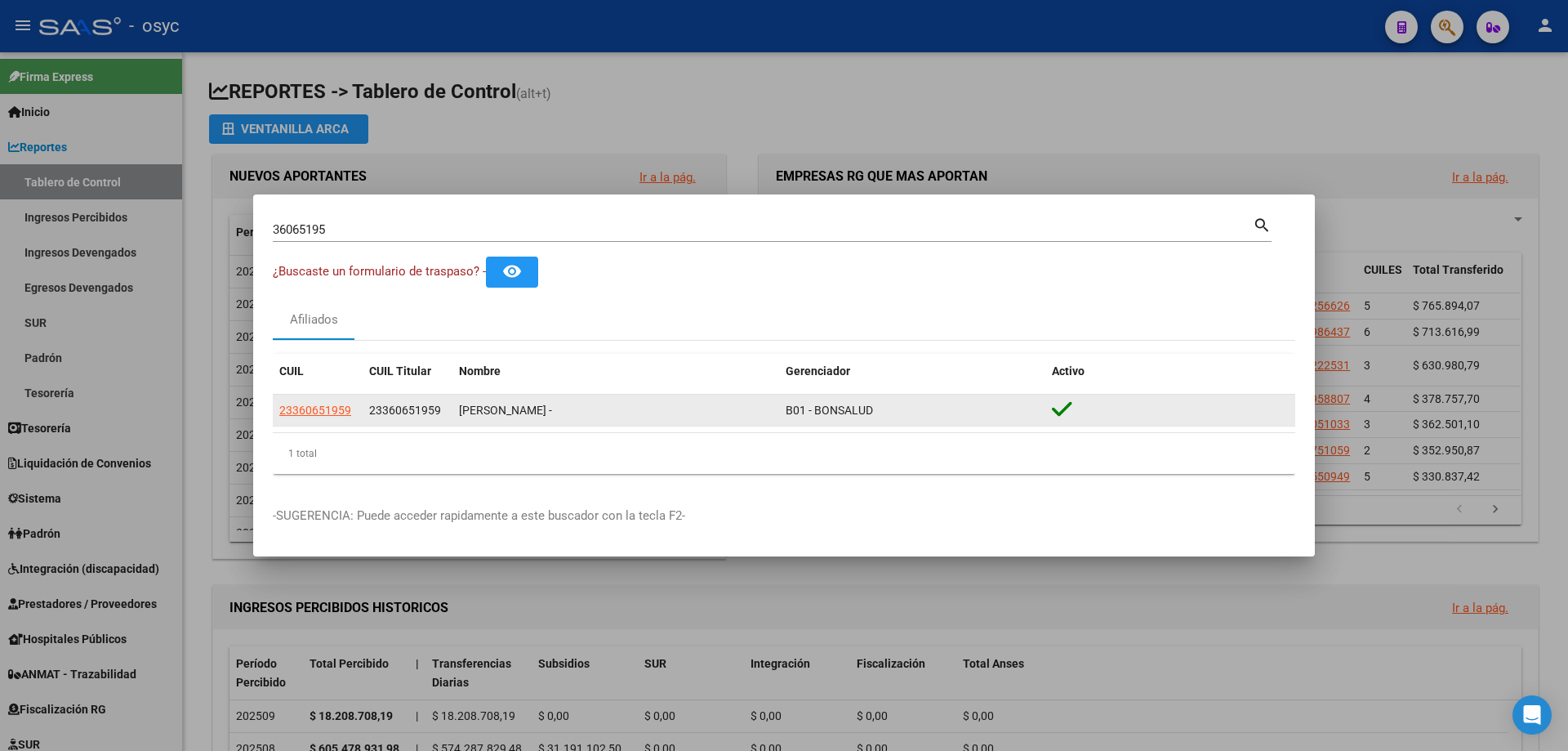
drag, startPoint x: 363, startPoint y: 413, endPoint x: 440, endPoint y: 404, distance: 77.5
click at [440, 404] on datatable-body-cell "23360651959" at bounding box center [408, 411] width 90 height 32
copy span "23360651959"
drag, startPoint x: 814, startPoint y: 406, endPoint x: 886, endPoint y: 405, distance: 72.0
click at [886, 405] on div "B01 - BONSALUD" at bounding box center [912, 411] width 253 height 19
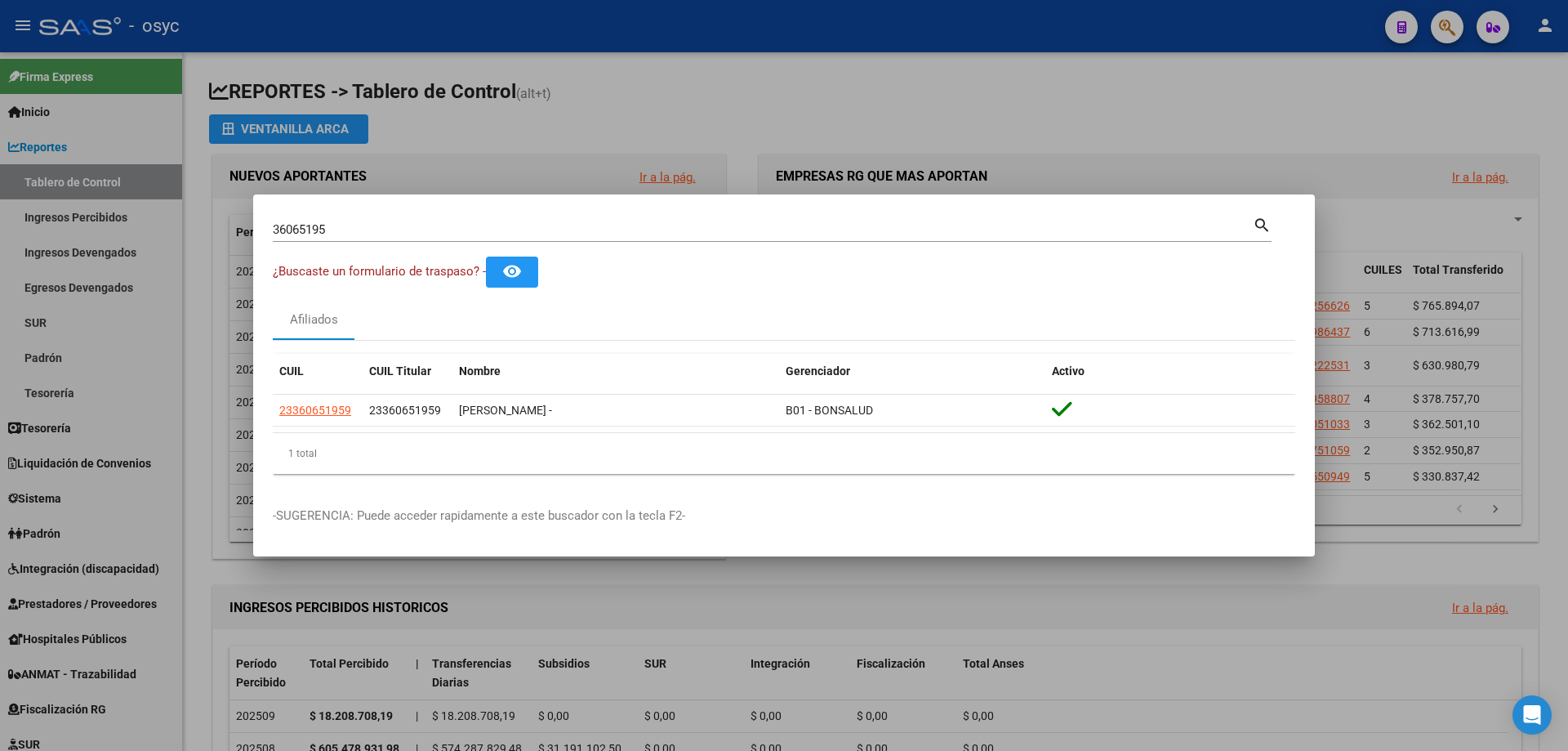
copy span "BONSALUD"
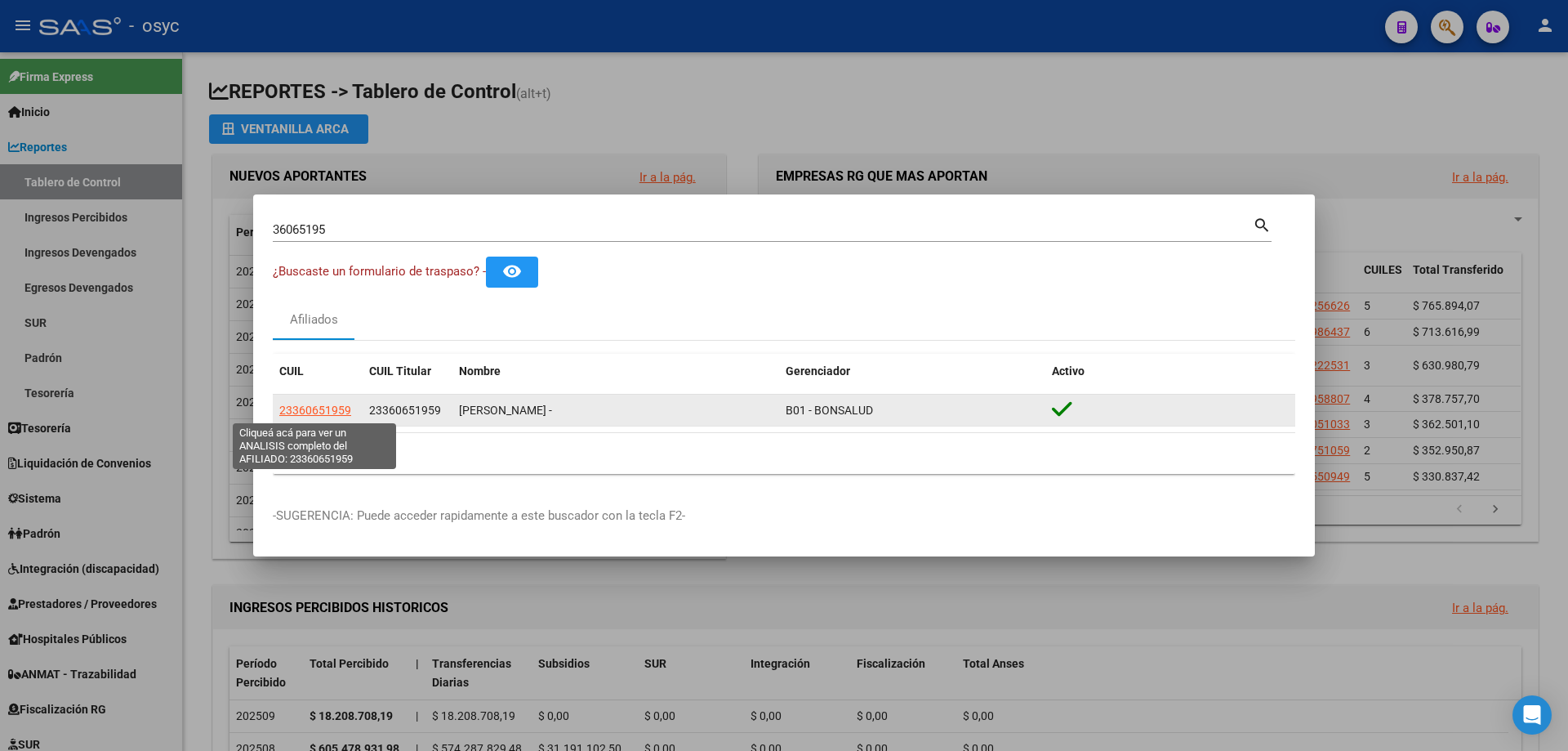
click at [326, 414] on span "23360651959" at bounding box center [315, 410] width 72 height 13
type textarea "23360651959"
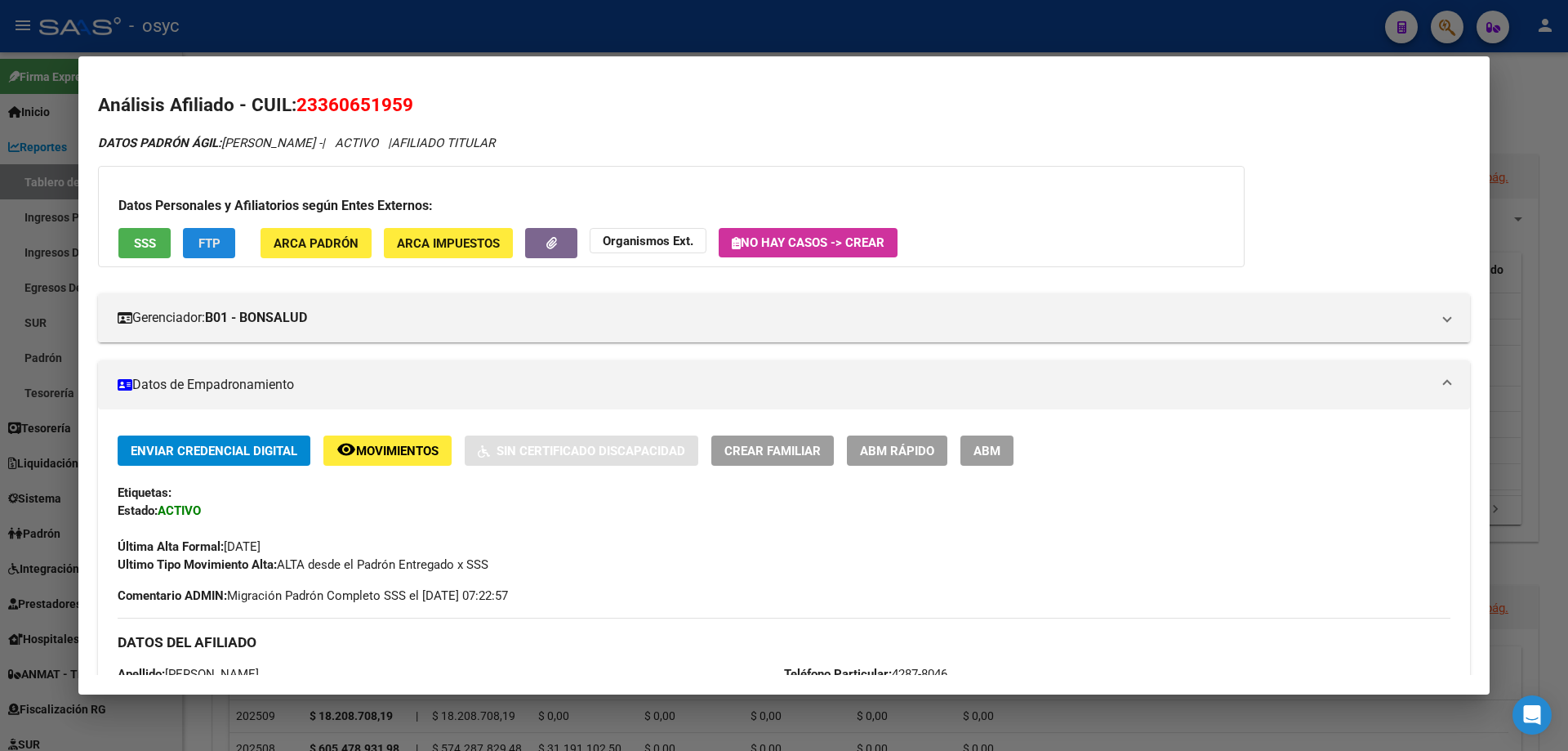
click at [213, 237] on span "FTP" at bounding box center [210, 244] width 22 height 15
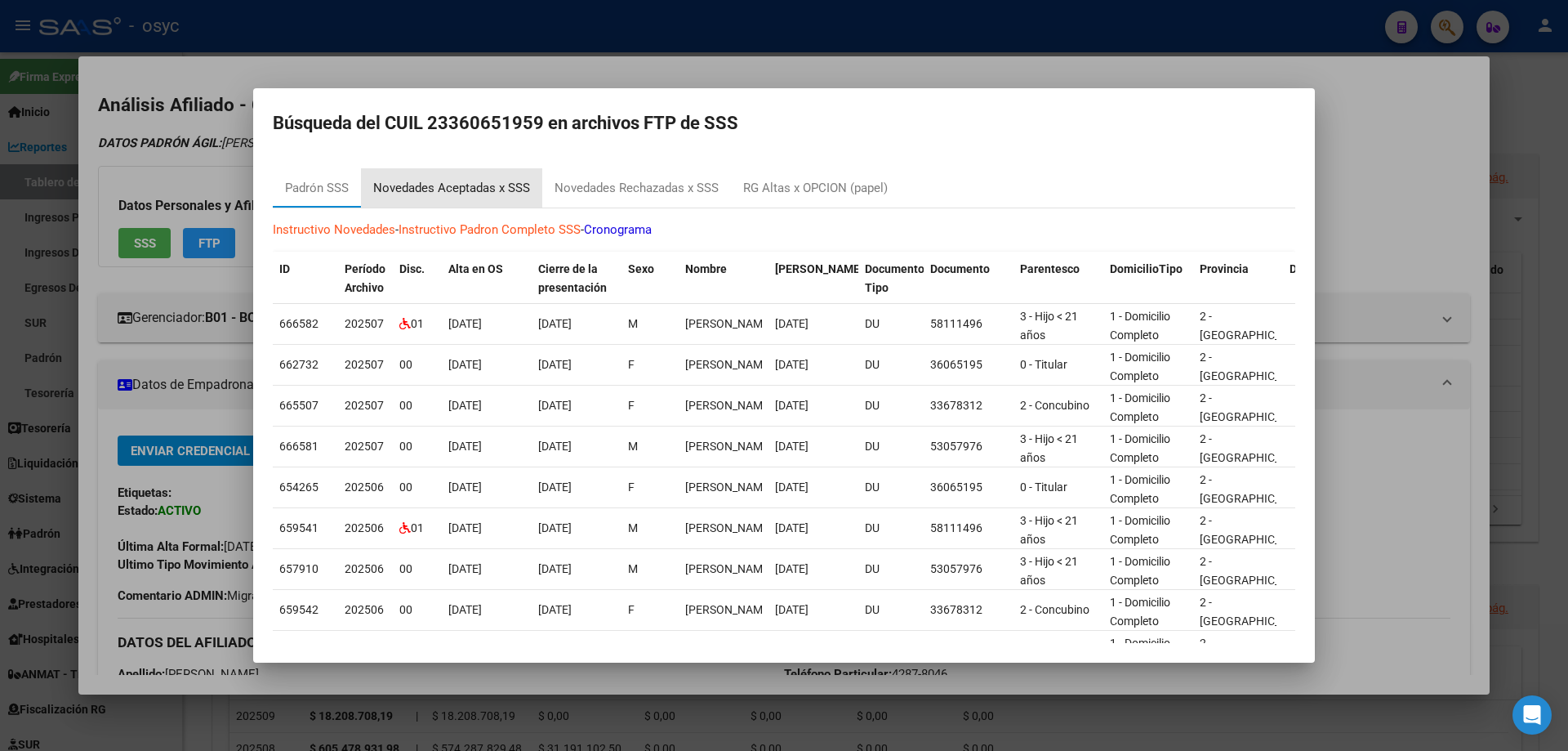
click at [466, 185] on div "Novedades Aceptadas x SSS" at bounding box center [451, 188] width 157 height 19
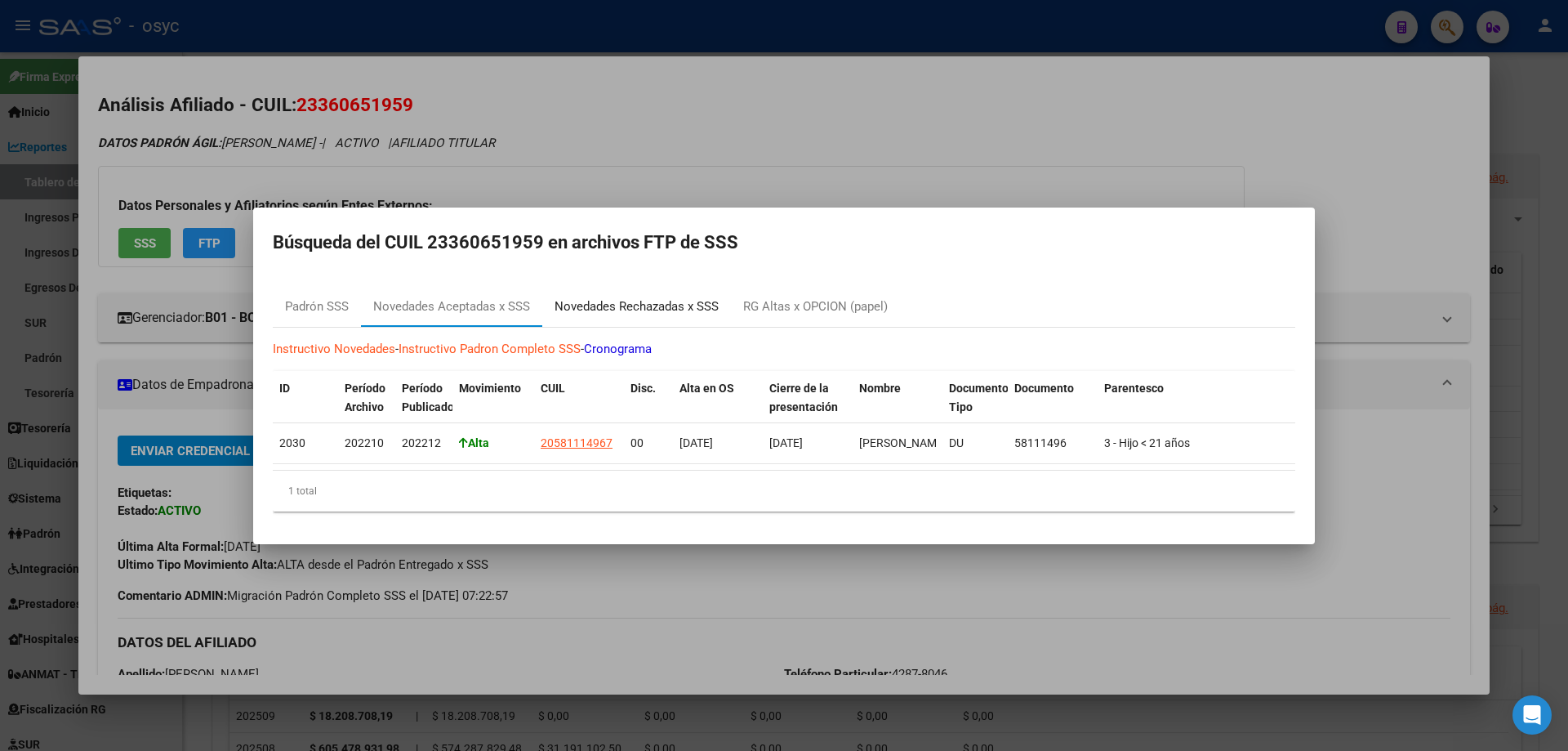
click at [625, 302] on div "Novedades Rechazadas x SSS" at bounding box center [636, 307] width 164 height 19
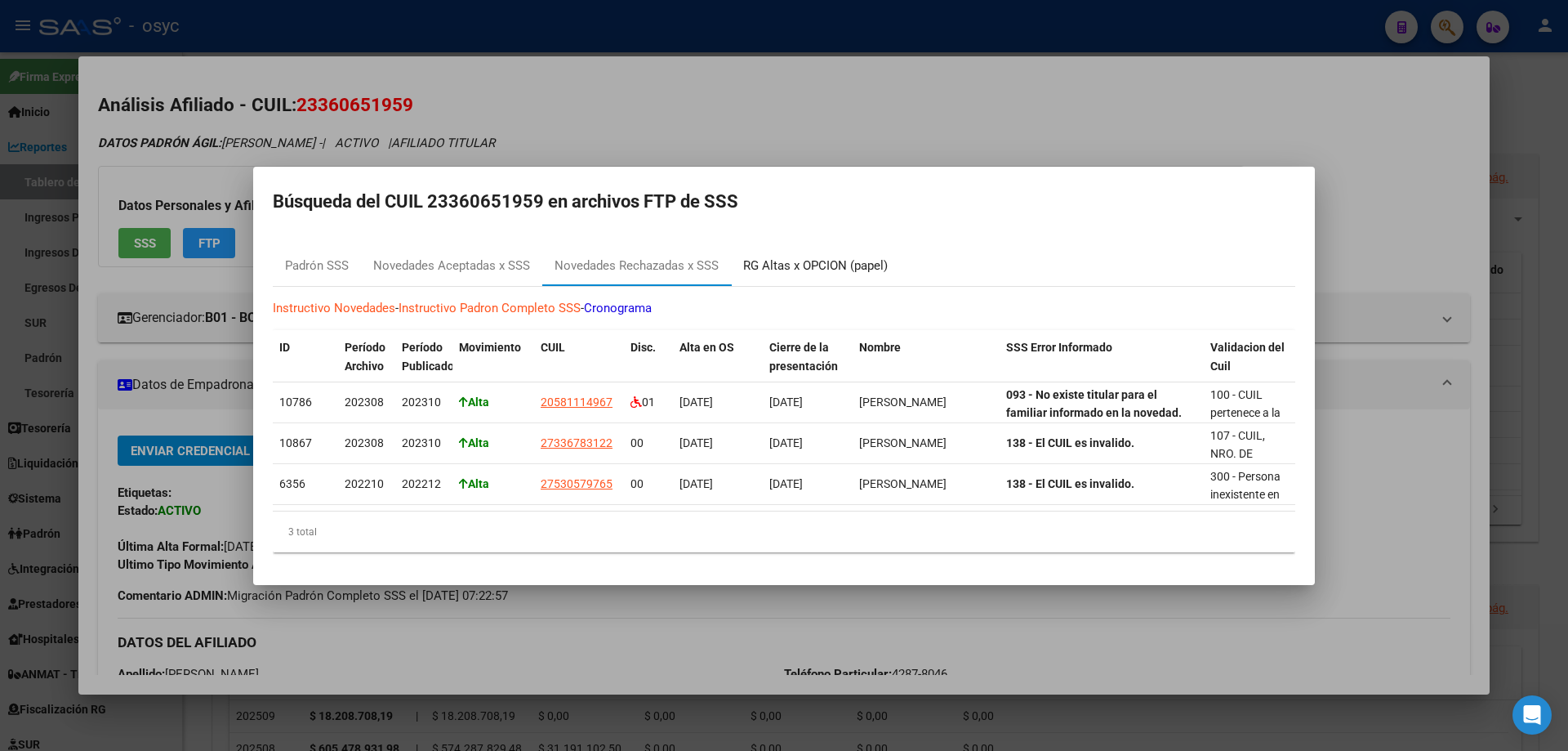
click at [811, 263] on div "RG Altas x OPCION (papel)" at bounding box center [815, 266] width 144 height 19
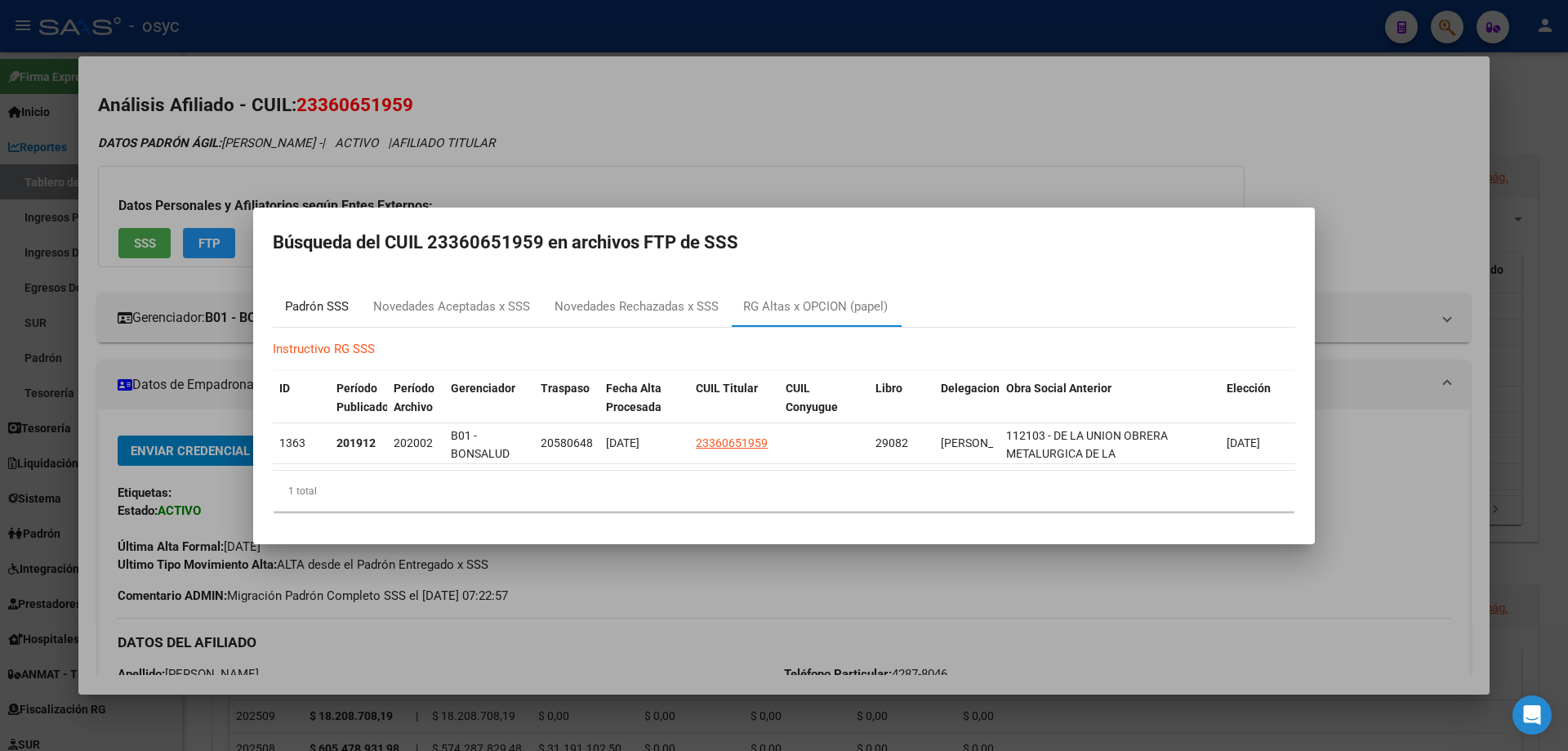
click at [342, 309] on div "Padrón SSS" at bounding box center [317, 307] width 64 height 19
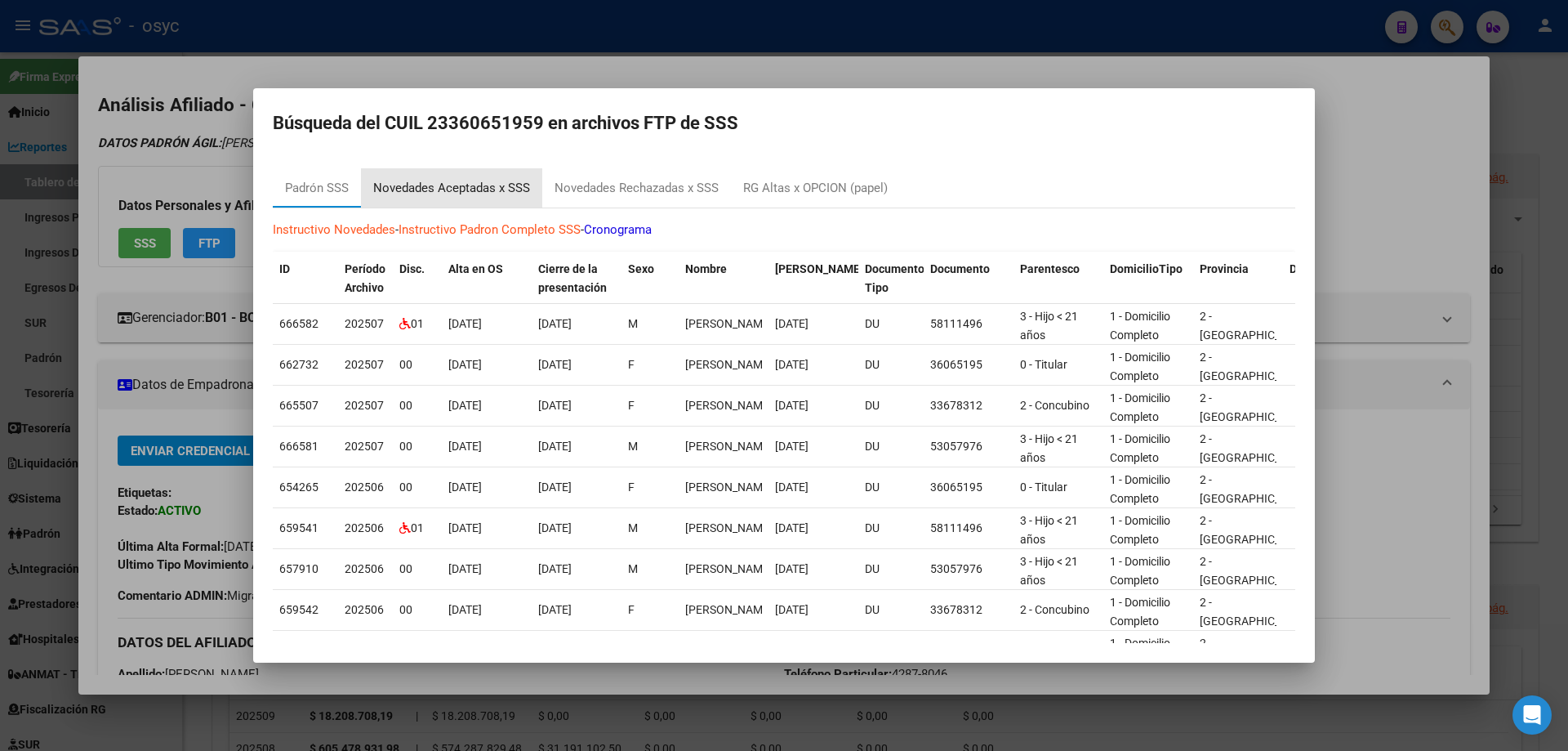
click at [483, 182] on div "Novedades Aceptadas x SSS" at bounding box center [451, 188] width 157 height 19
